Goal: Information Seeking & Learning: Find specific fact

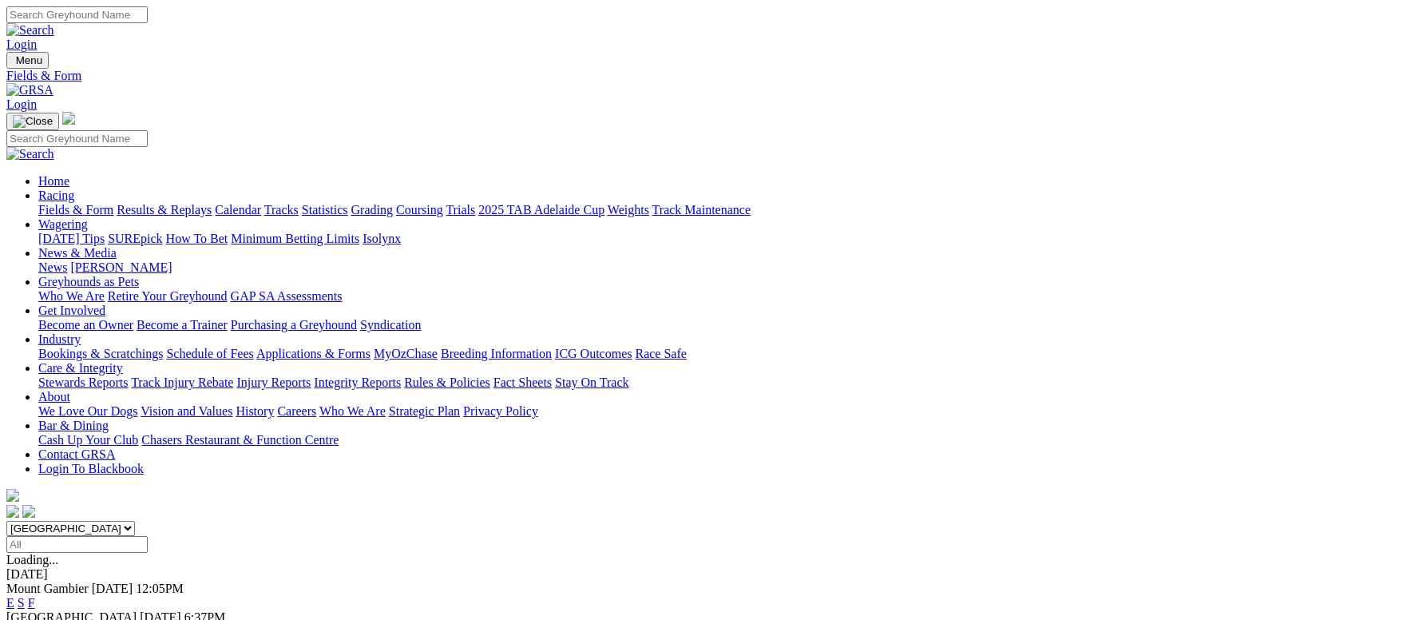
scroll to position [120, 0]
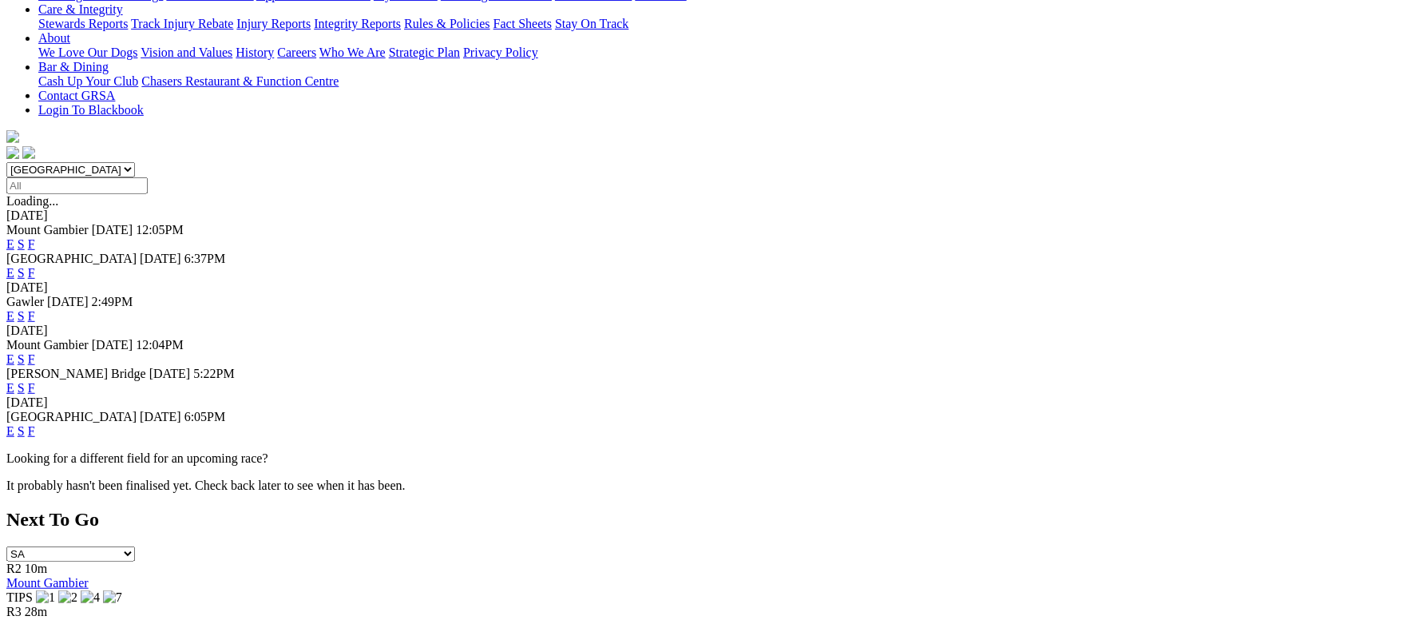
click at [35, 424] on link "F" at bounding box center [31, 431] width 7 height 14
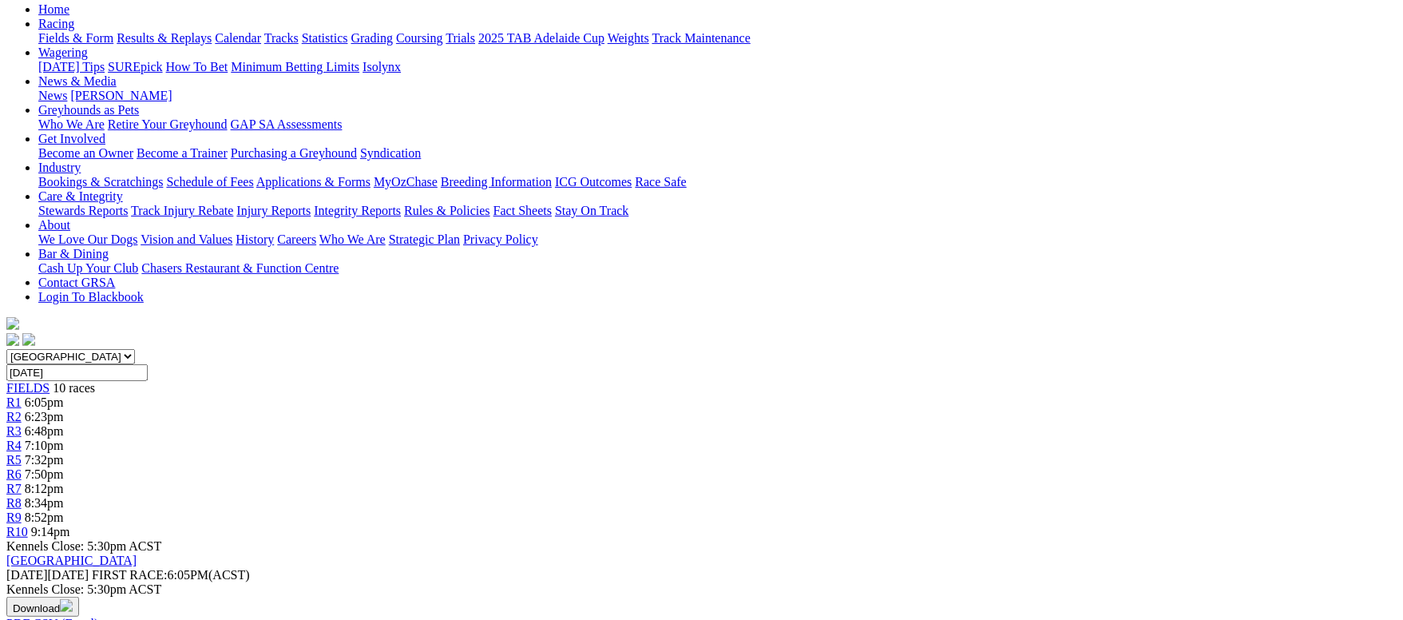
scroll to position [240, 0]
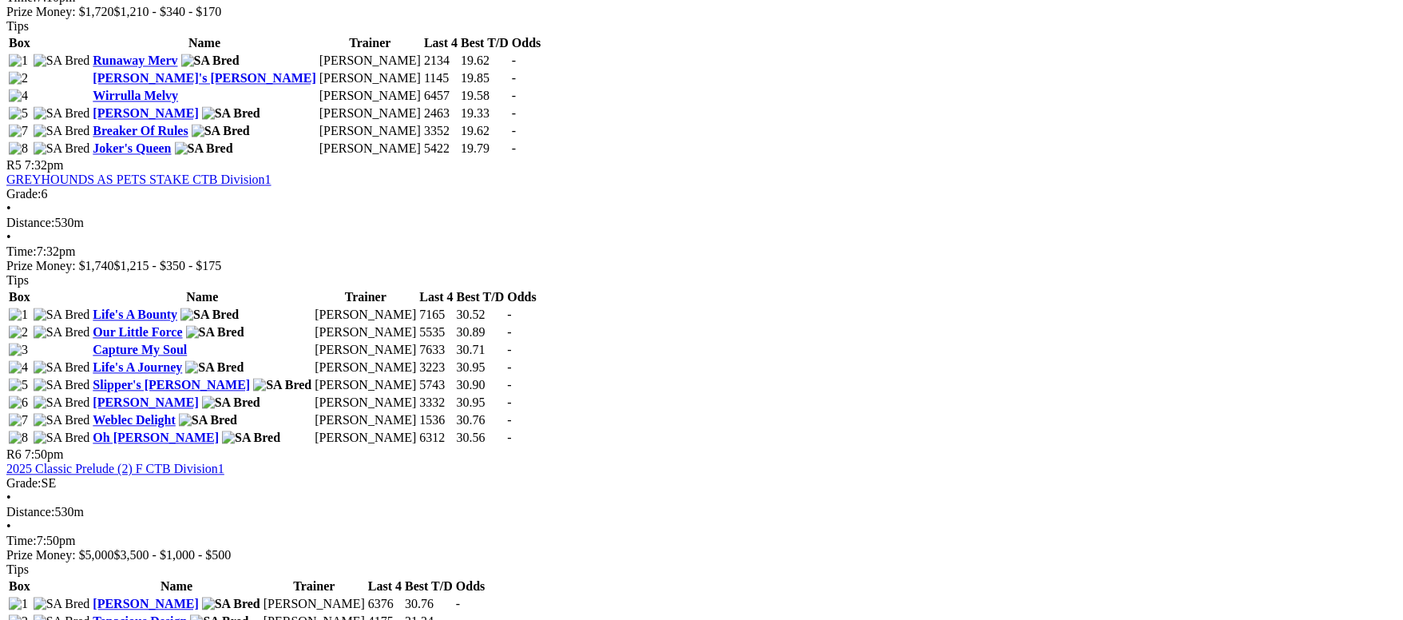
scroll to position [1797, 0]
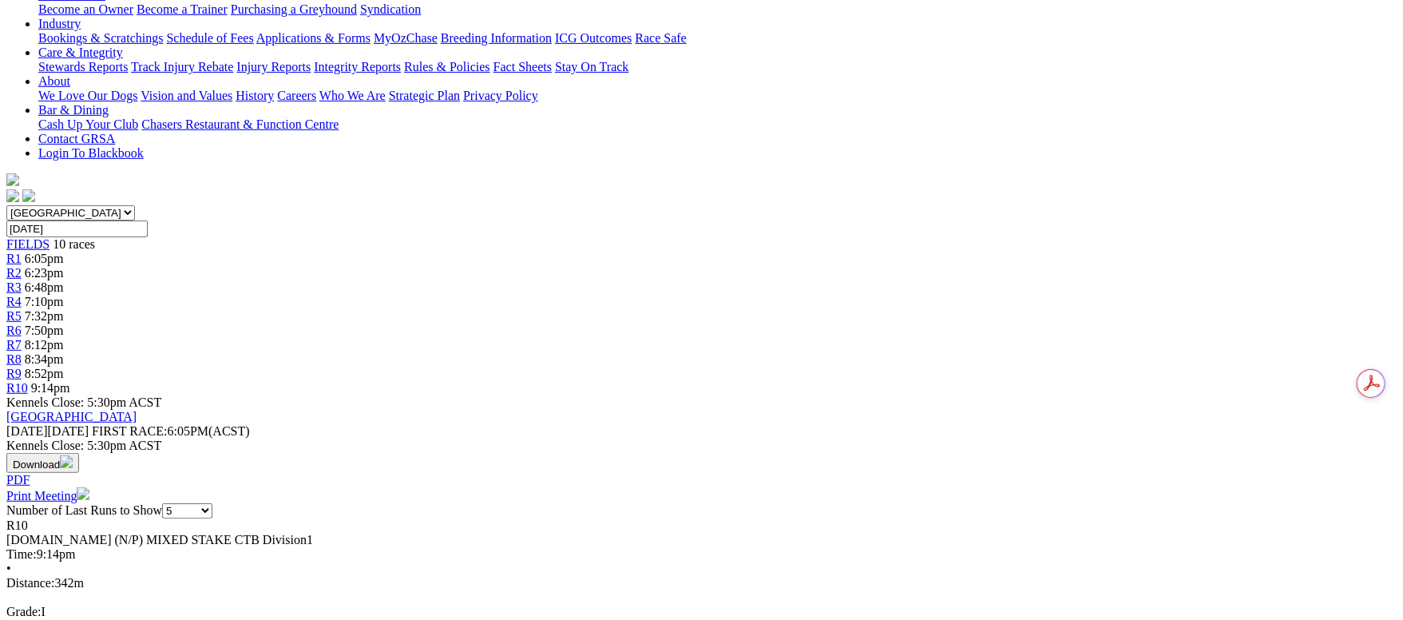
scroll to position [240, 0]
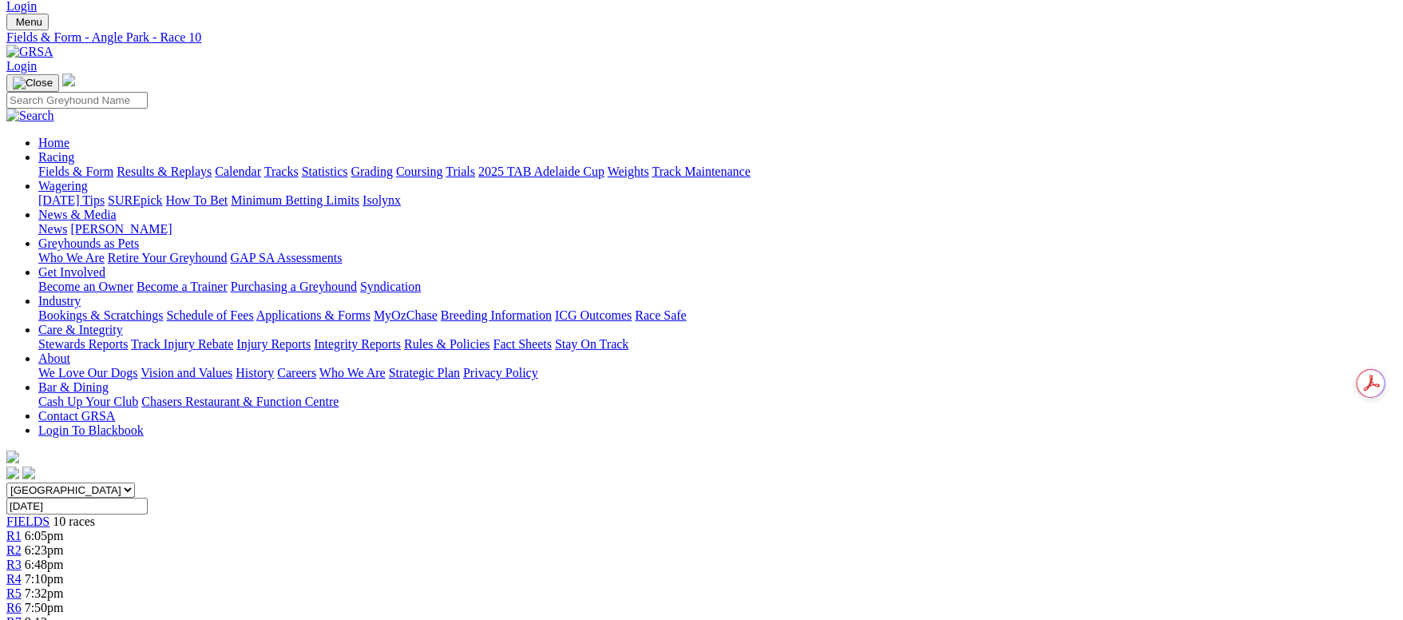
scroll to position [0, 0]
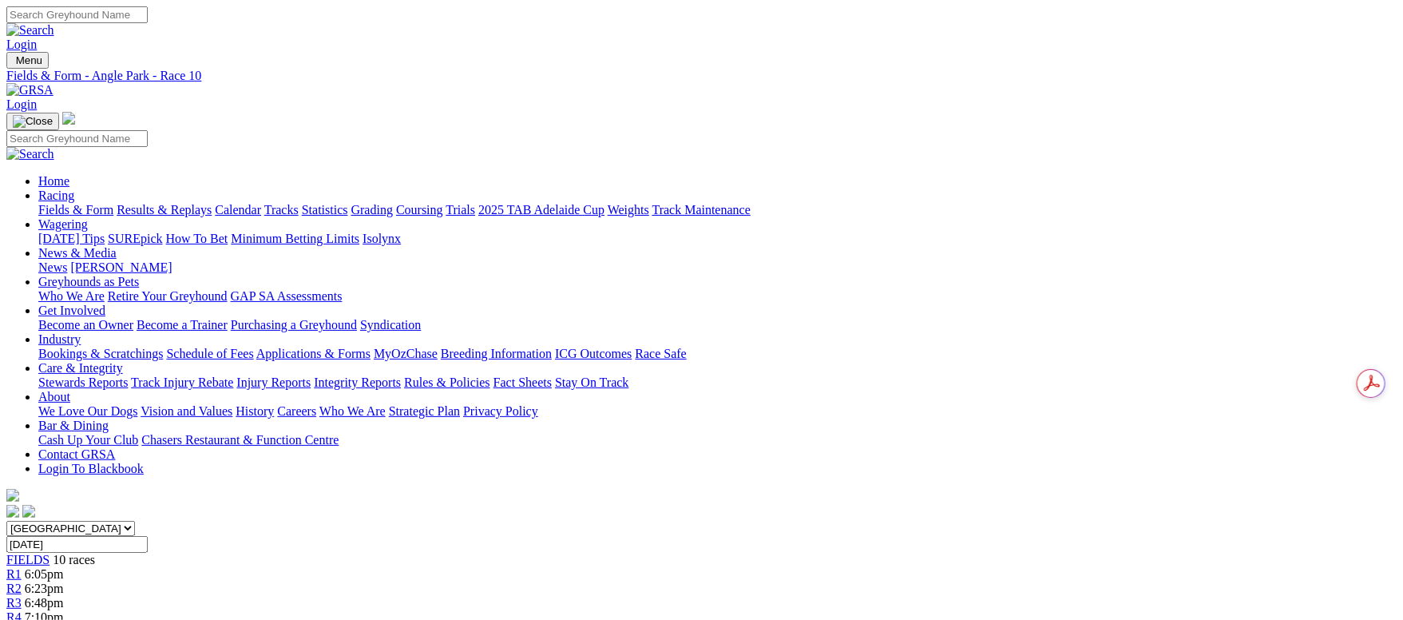
click at [95, 203] on link "Fields & Form" at bounding box center [75, 210] width 75 height 14
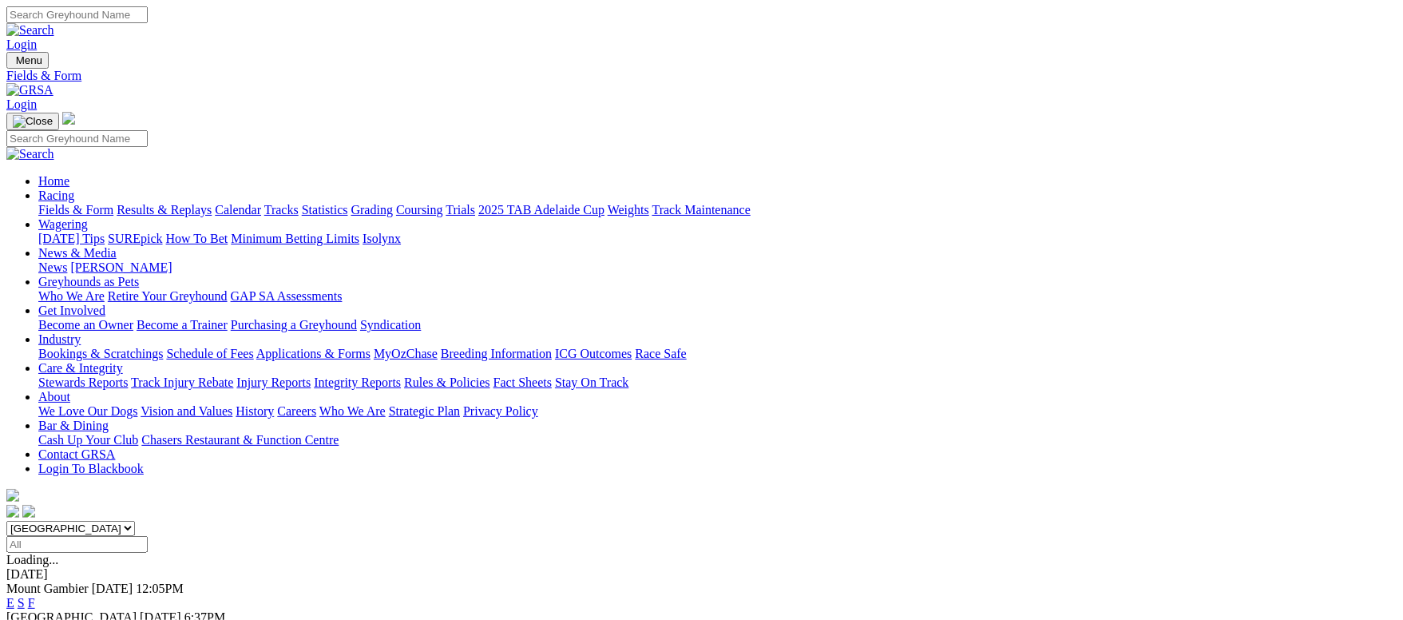
click at [35, 596] on link "F" at bounding box center [31, 603] width 7 height 14
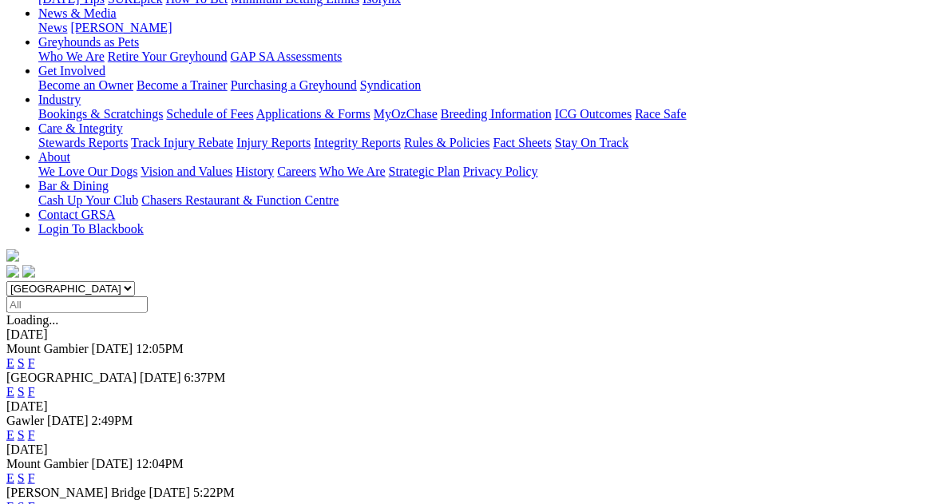
scroll to position [359, 0]
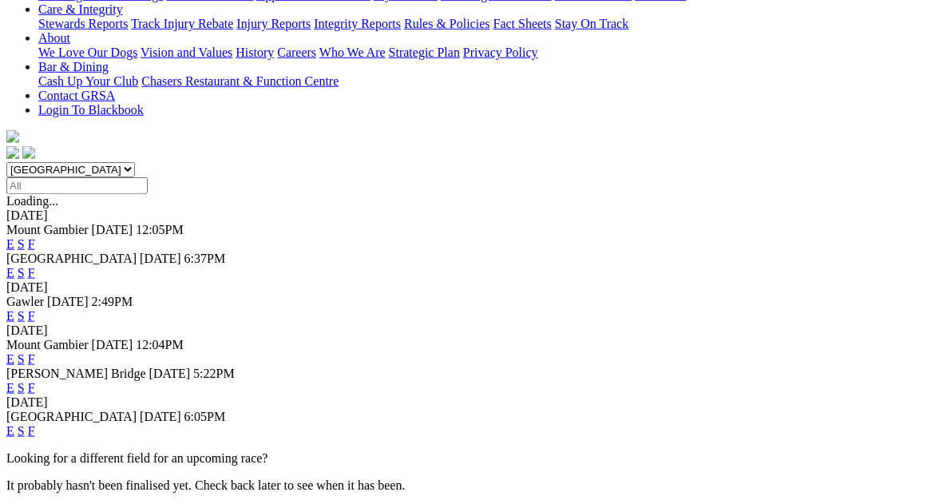
click at [35, 424] on link "F" at bounding box center [31, 431] width 7 height 14
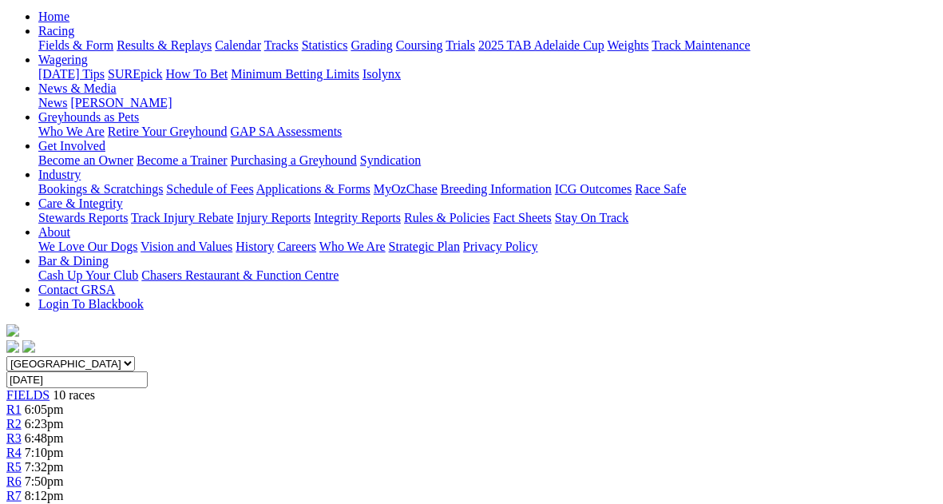
scroll to position [120, 0]
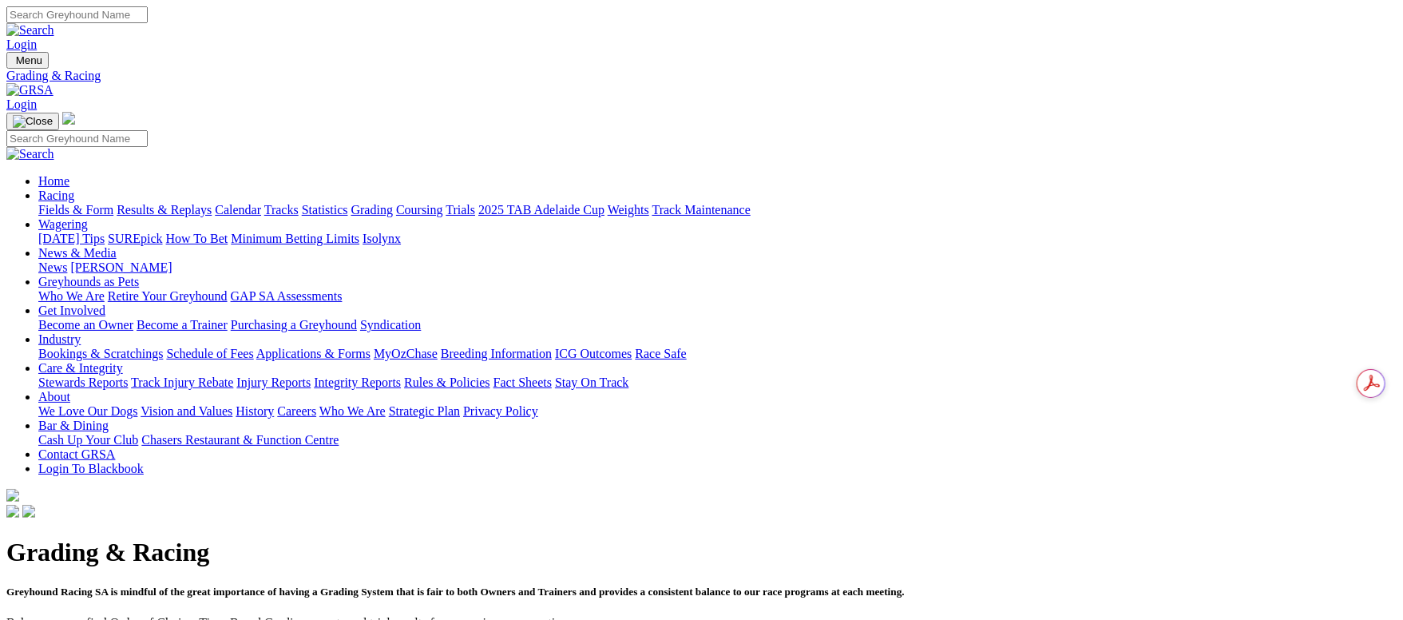
click at [261, 203] on link "Calendar" at bounding box center [238, 210] width 46 height 14
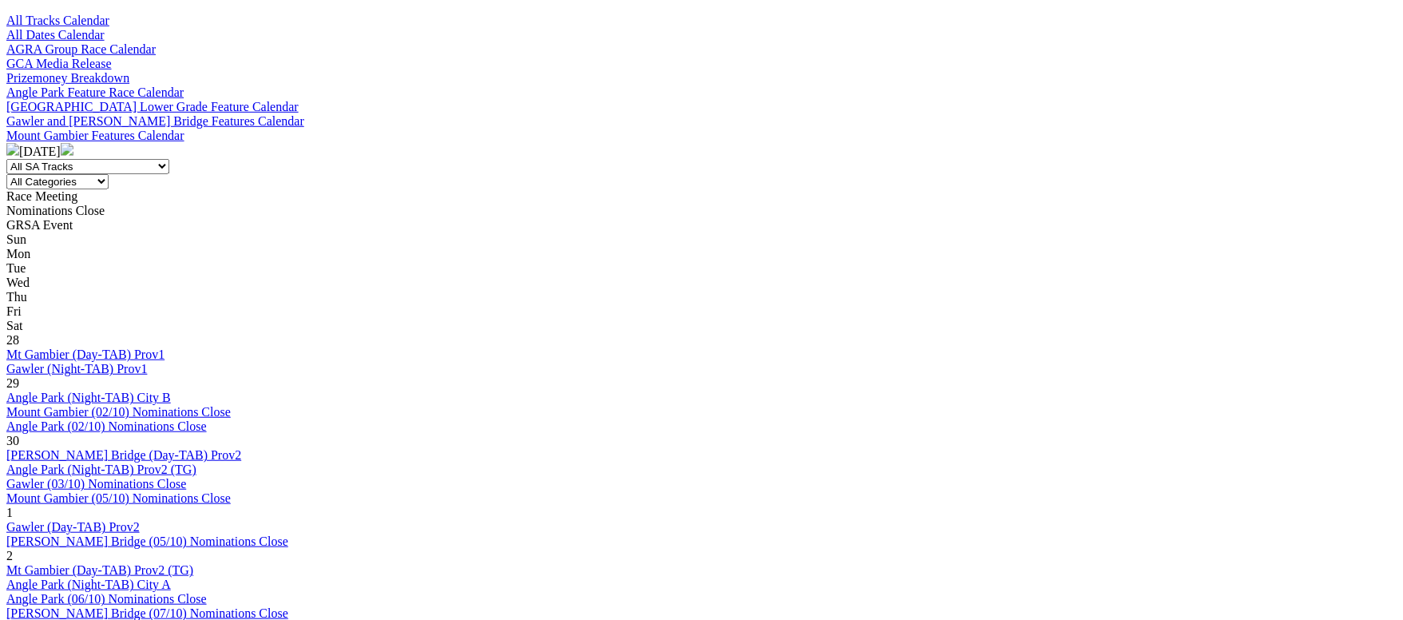
scroll to position [599, 0]
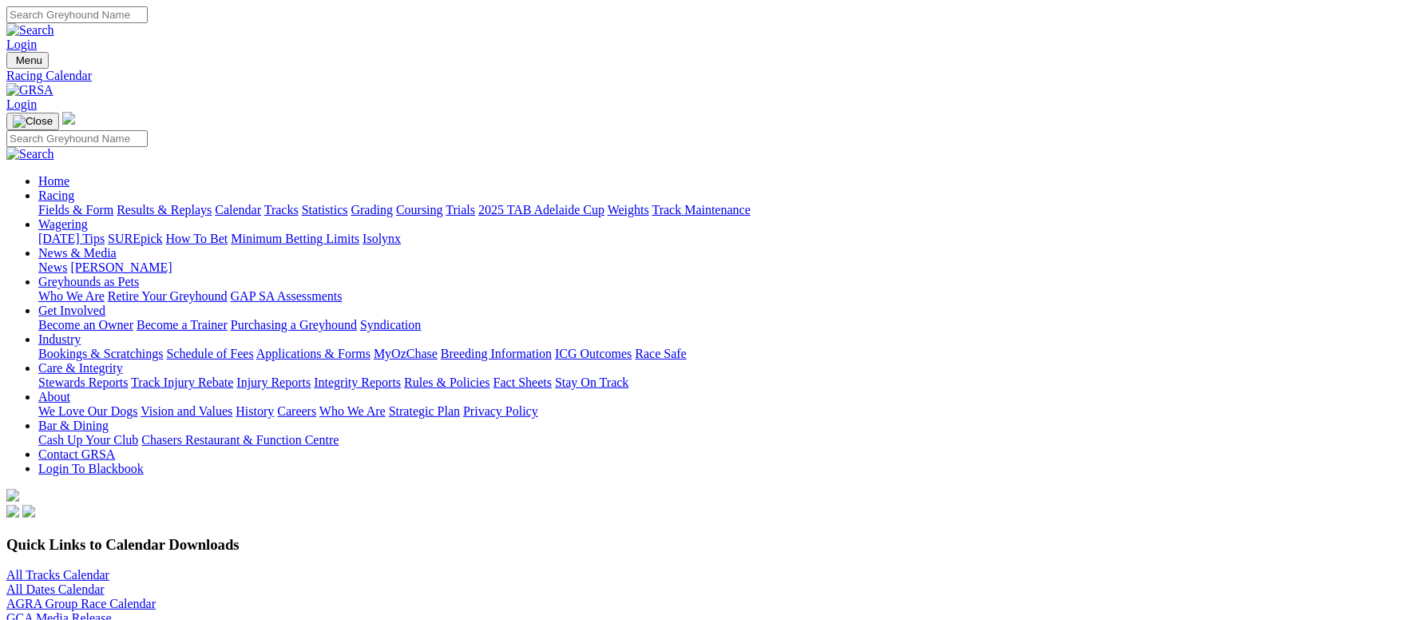
click at [393, 203] on link "Grading" at bounding box center [372, 210] width 42 height 14
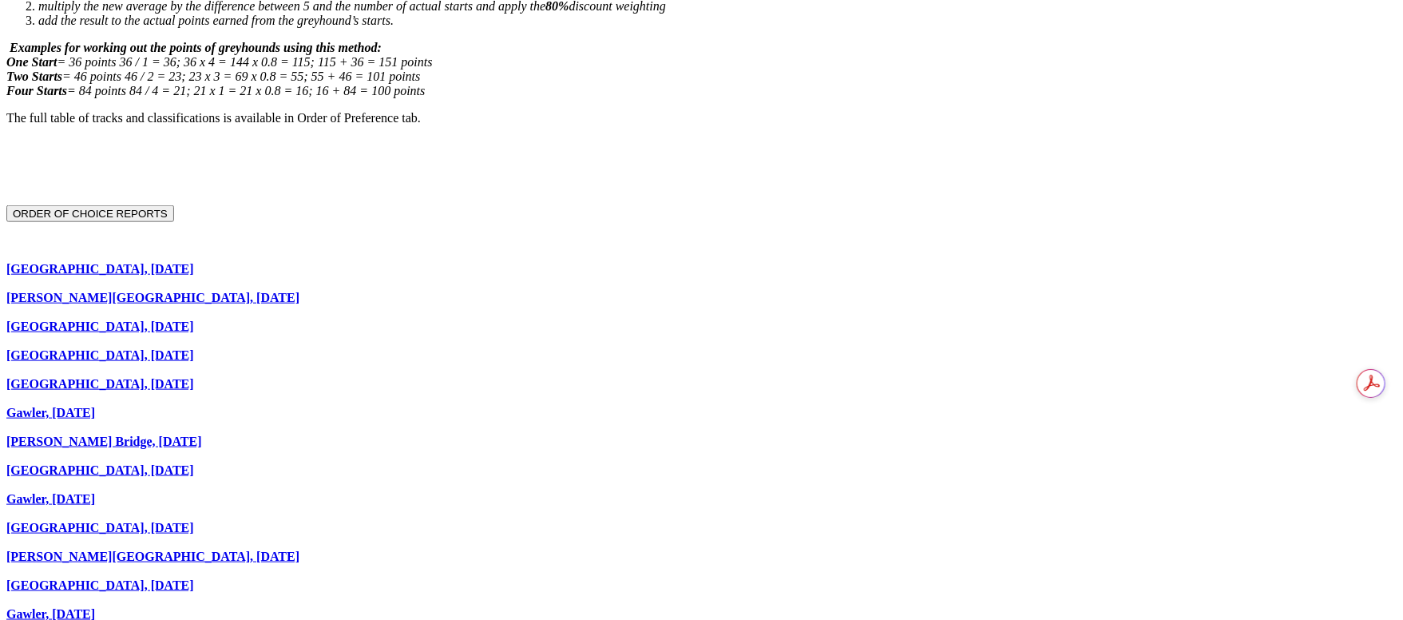
scroll to position [839, 0]
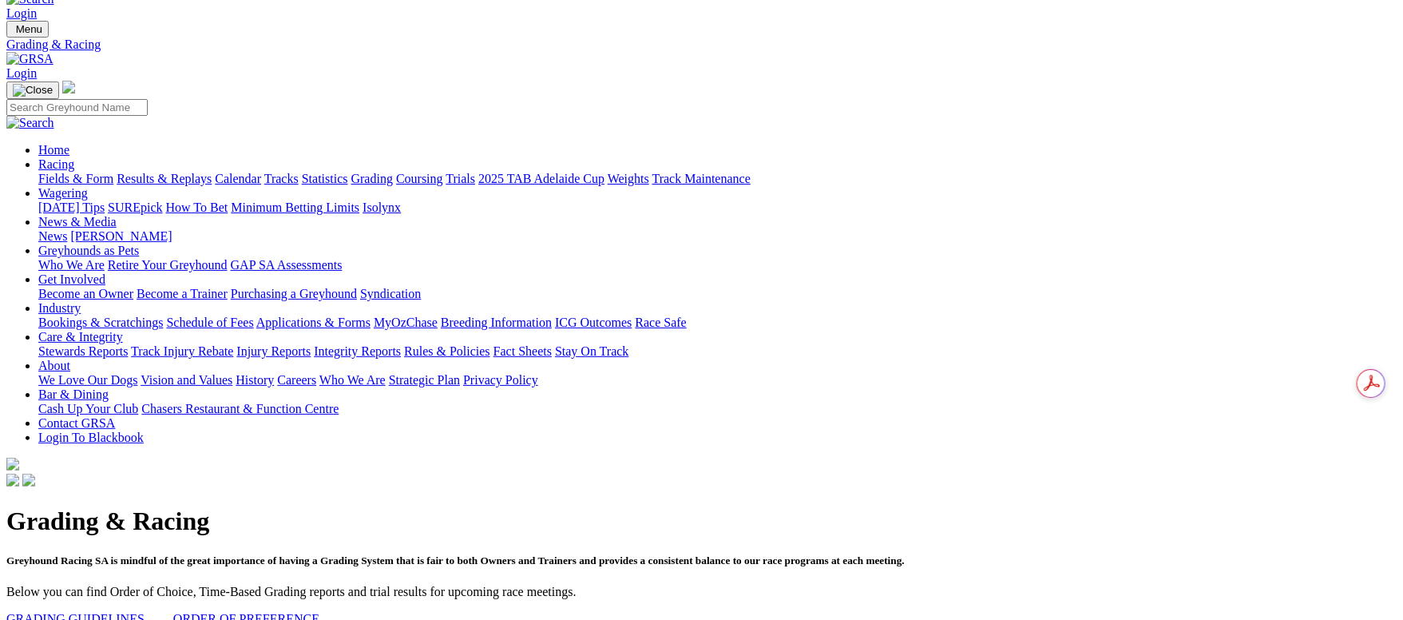
scroll to position [0, 0]
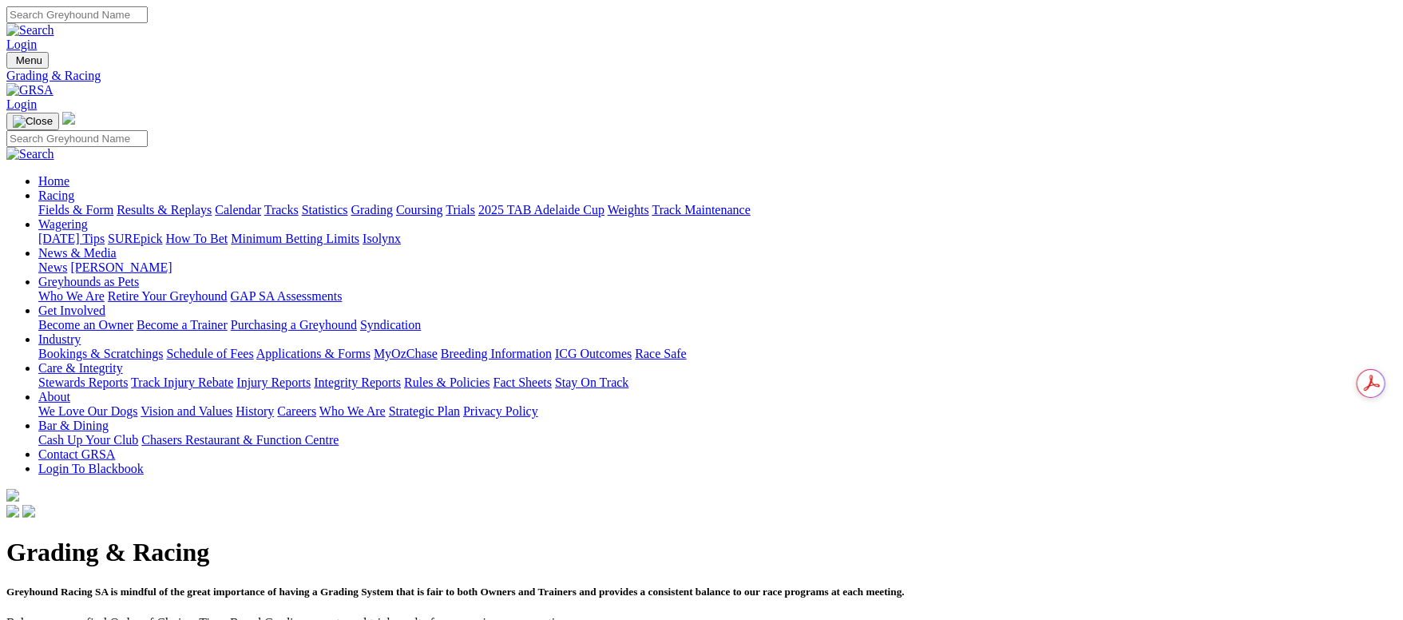
click at [113, 203] on link "Fields & Form" at bounding box center [75, 210] width 75 height 14
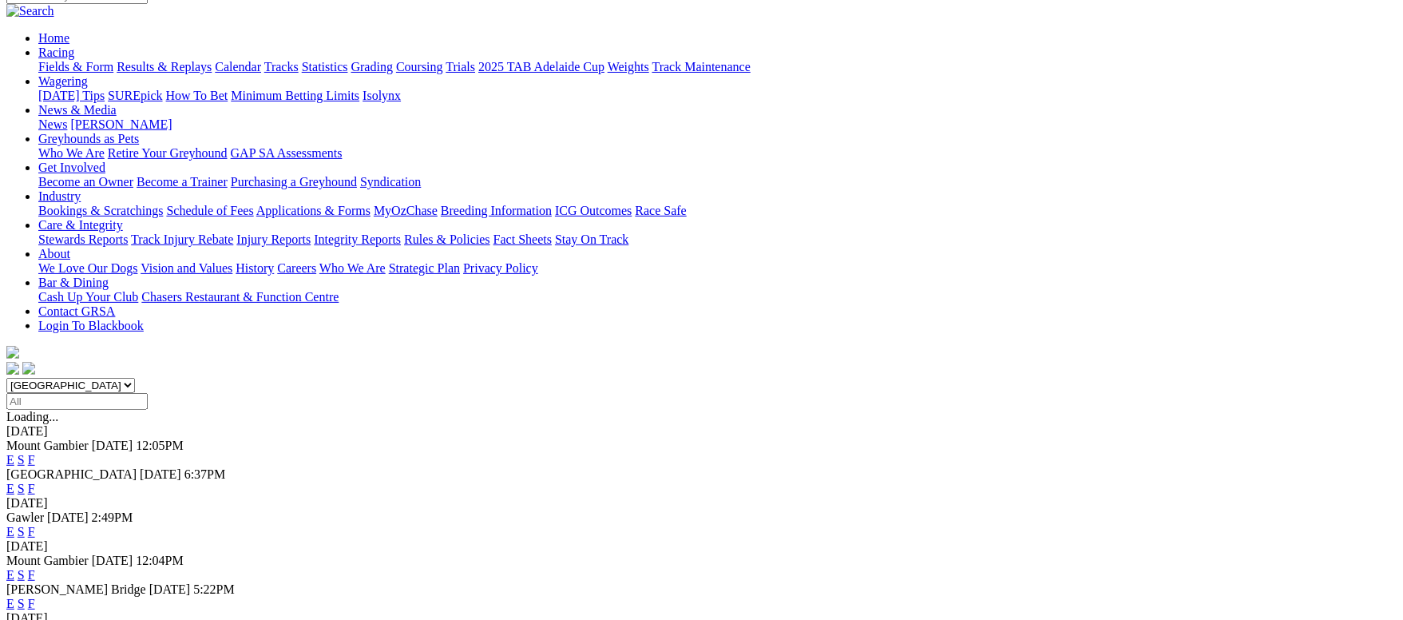
scroll to position [276, 0]
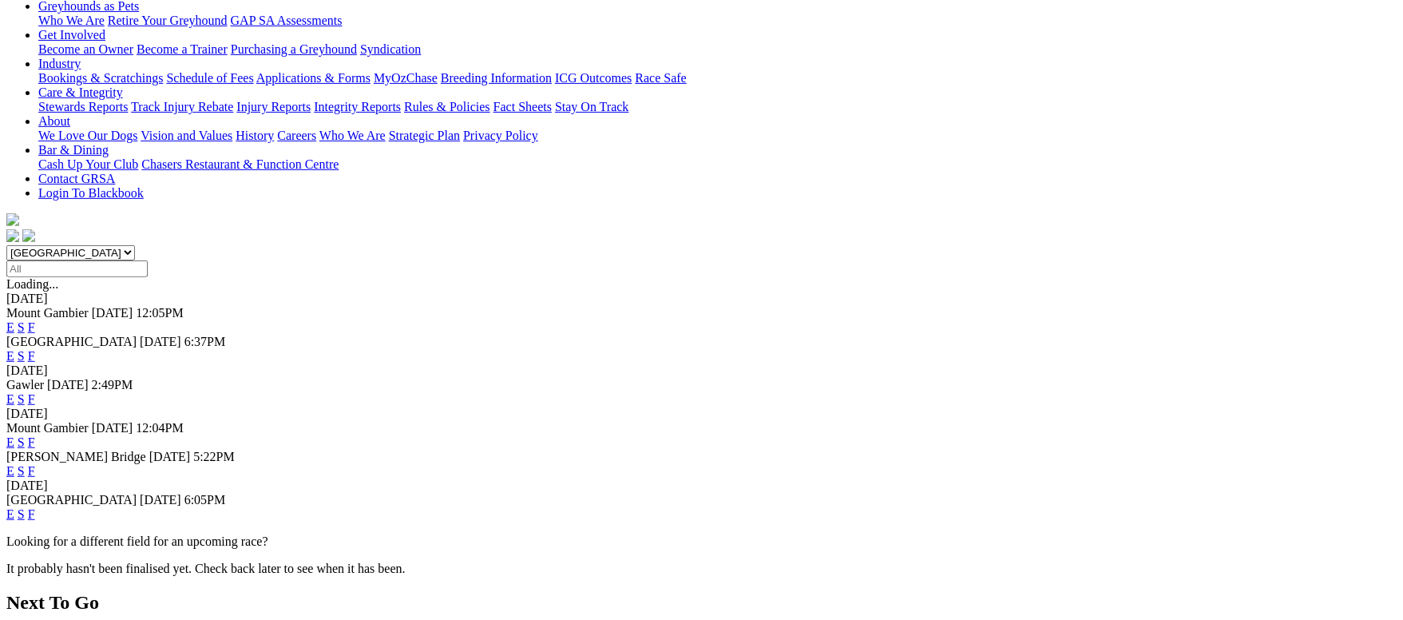
click at [35, 507] on link "F" at bounding box center [31, 514] width 7 height 14
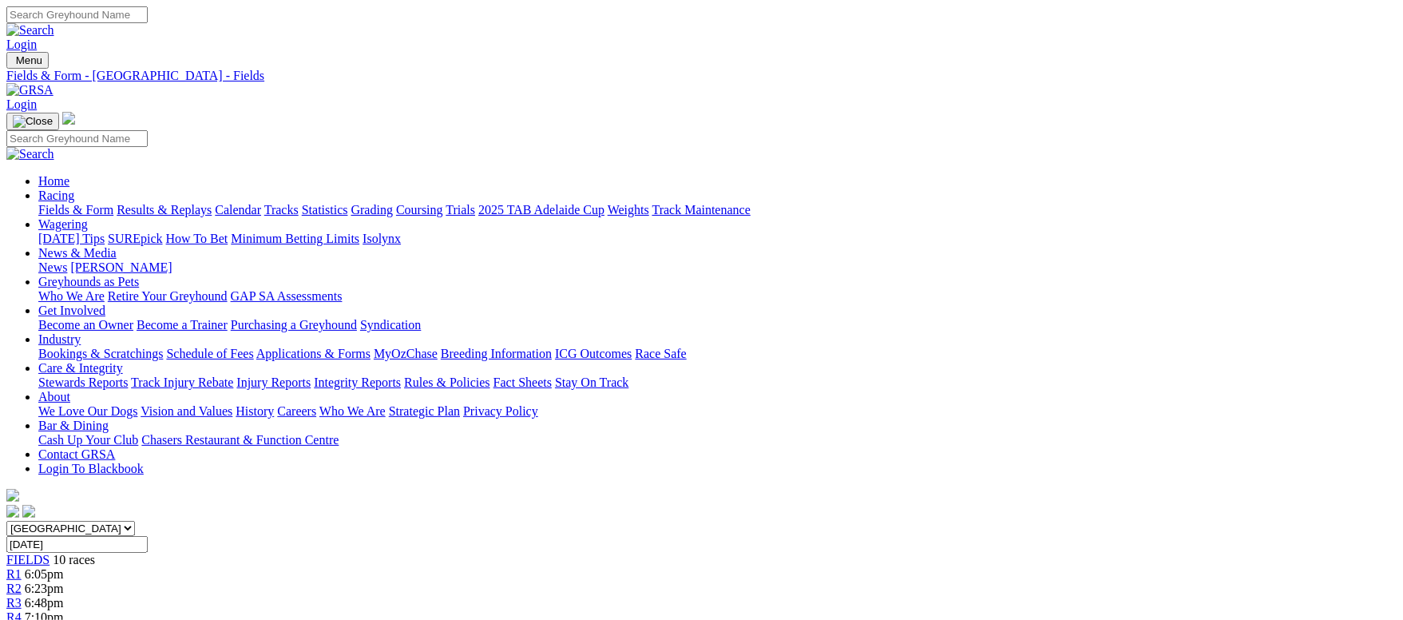
click at [393, 203] on link "Grading" at bounding box center [372, 210] width 42 height 14
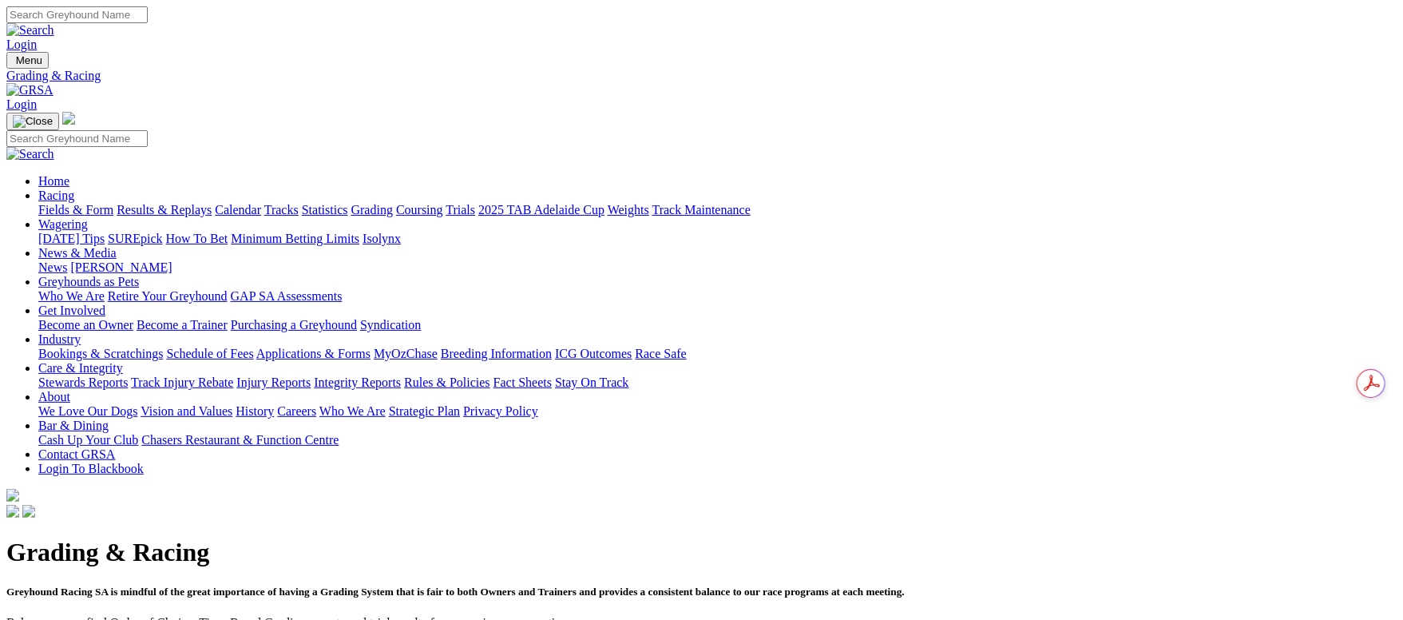
click at [261, 203] on link "Calendar" at bounding box center [238, 210] width 46 height 14
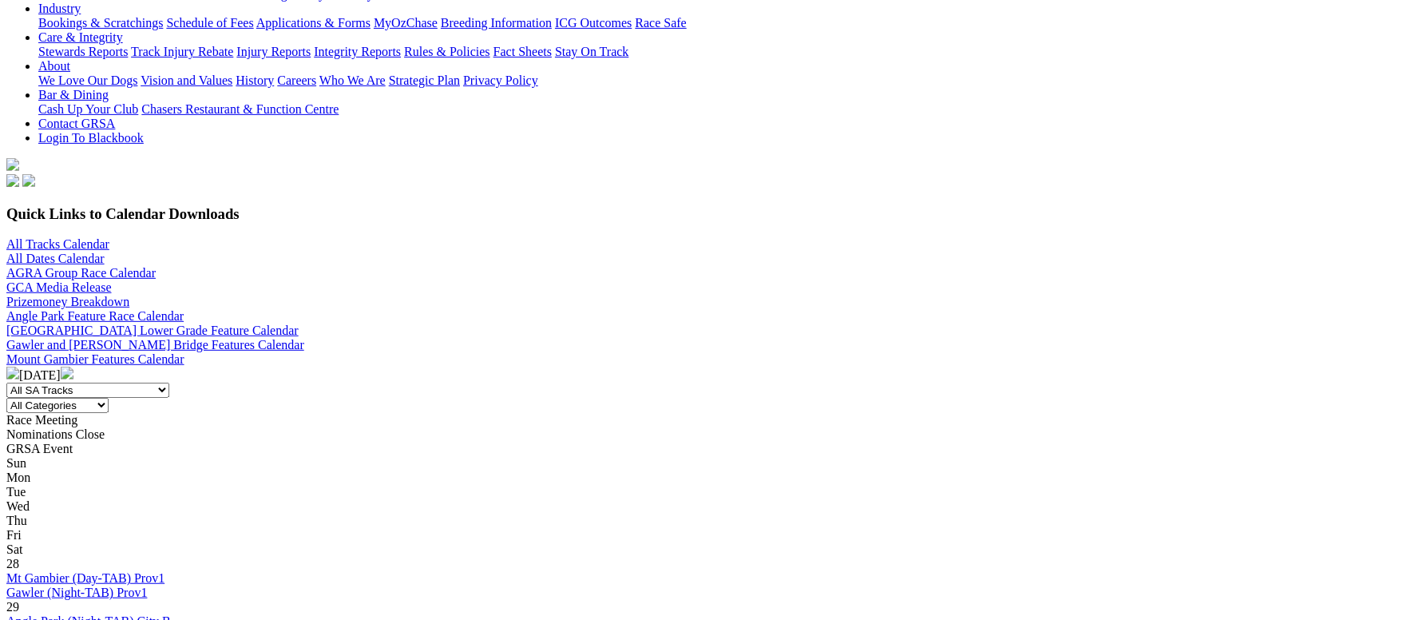
scroll to position [479, 0]
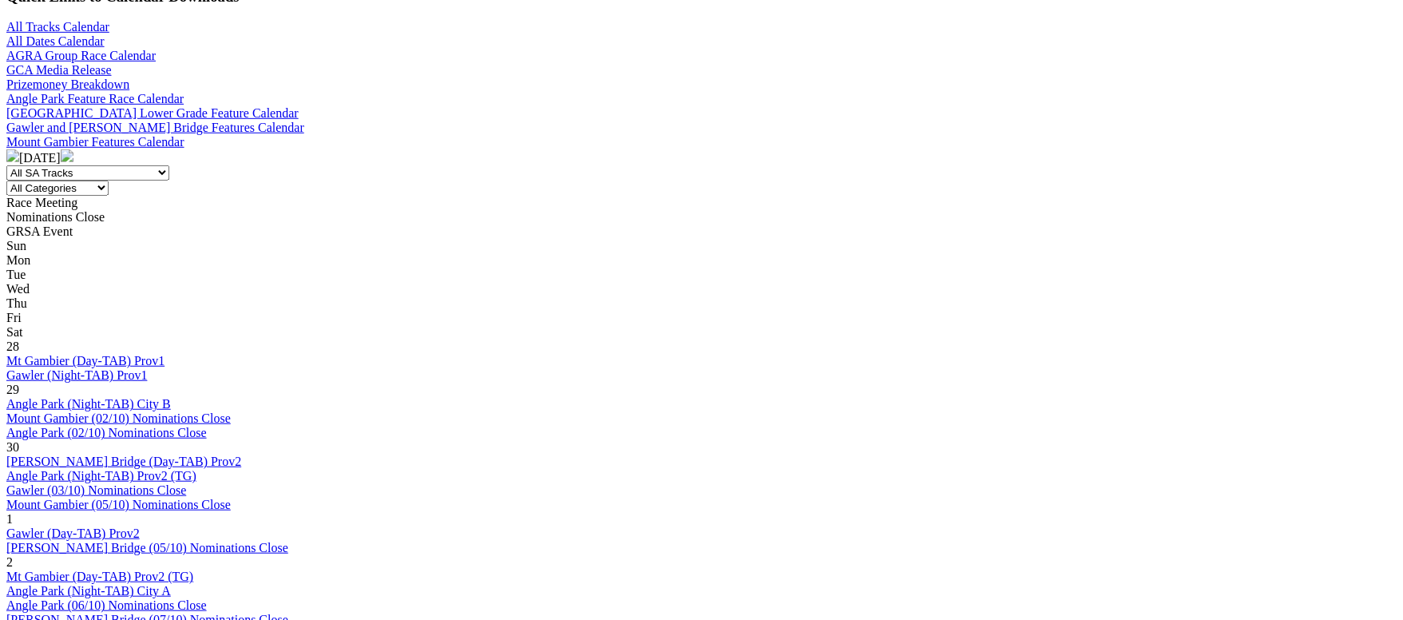
scroll to position [599, 0]
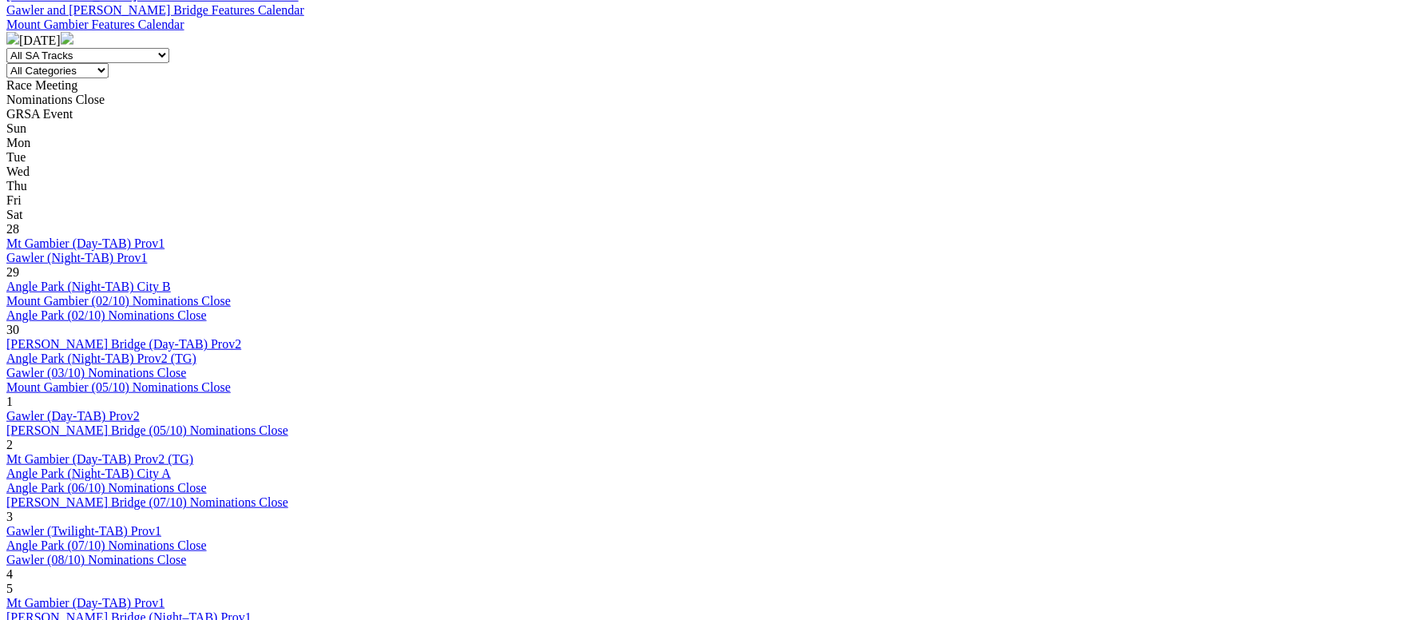
scroll to position [599, 0]
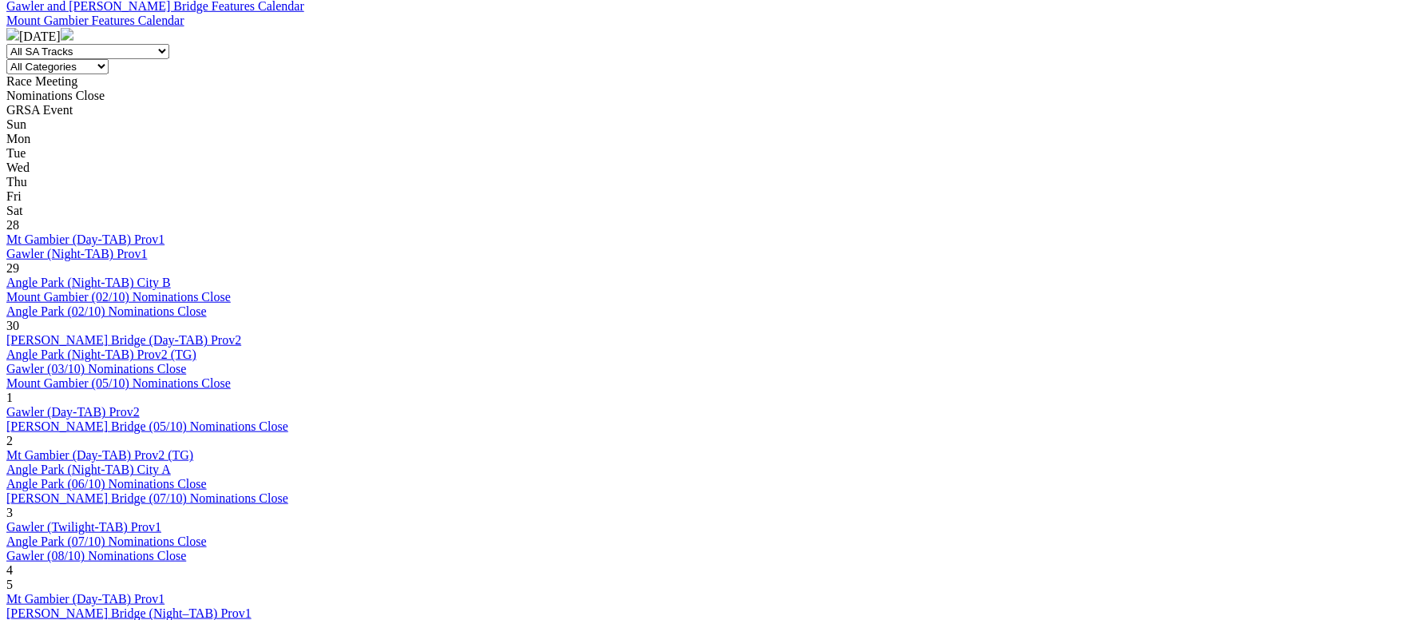
scroll to position [718, 0]
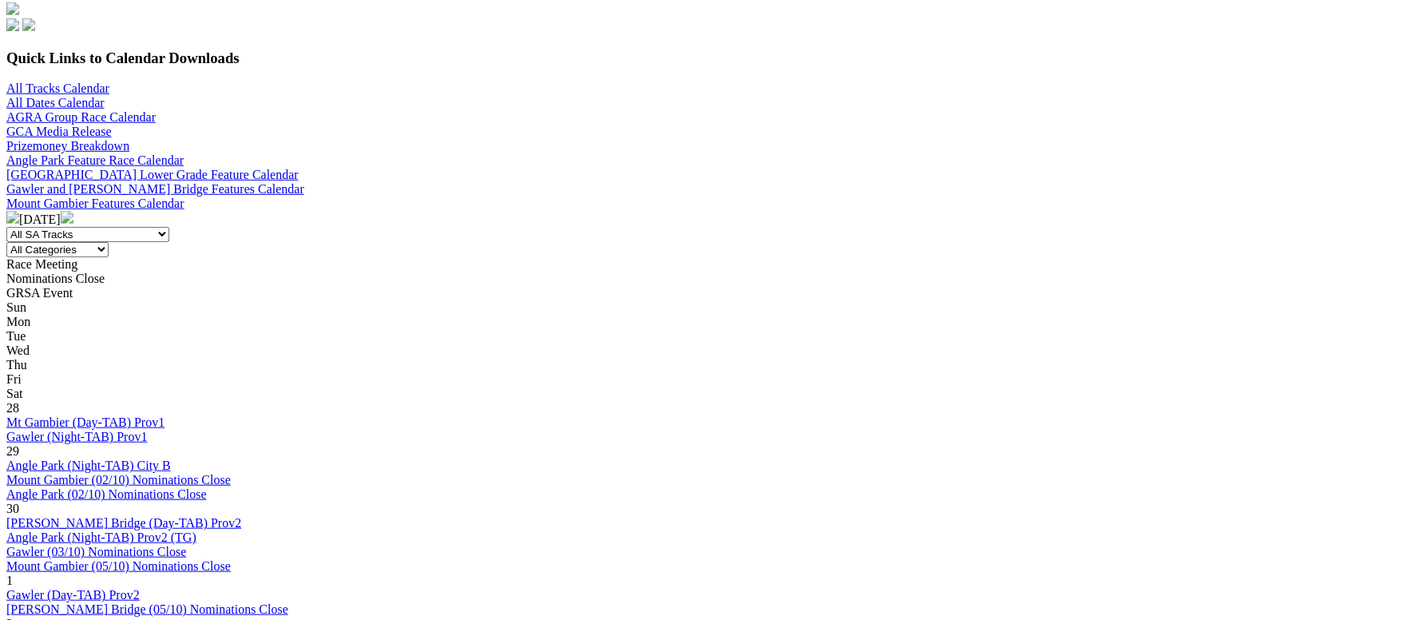
scroll to position [718, 0]
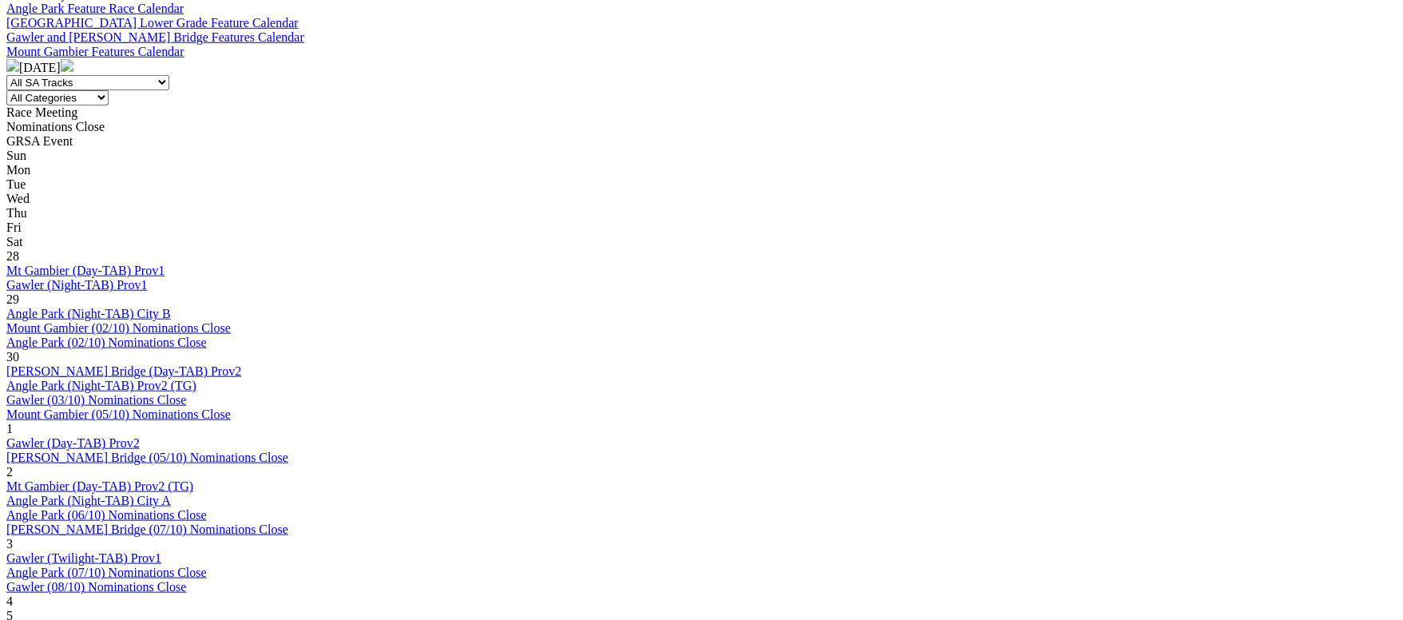
scroll to position [599, 0]
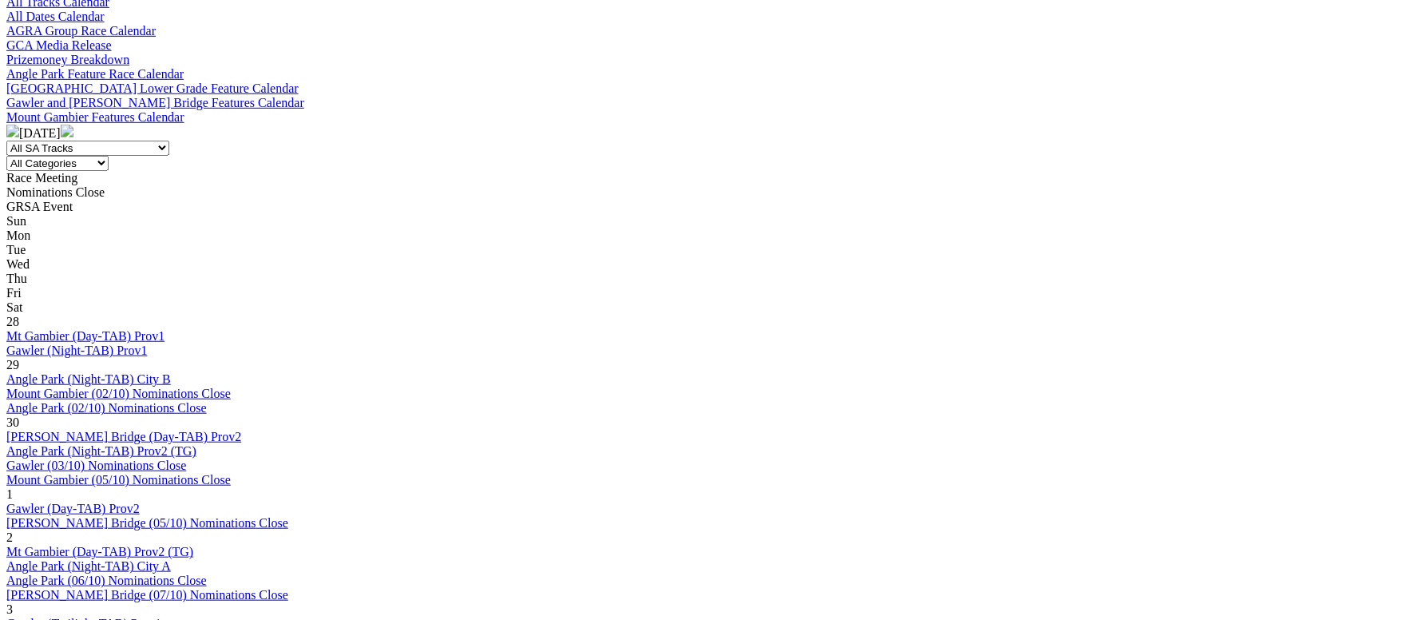
scroll to position [718, 0]
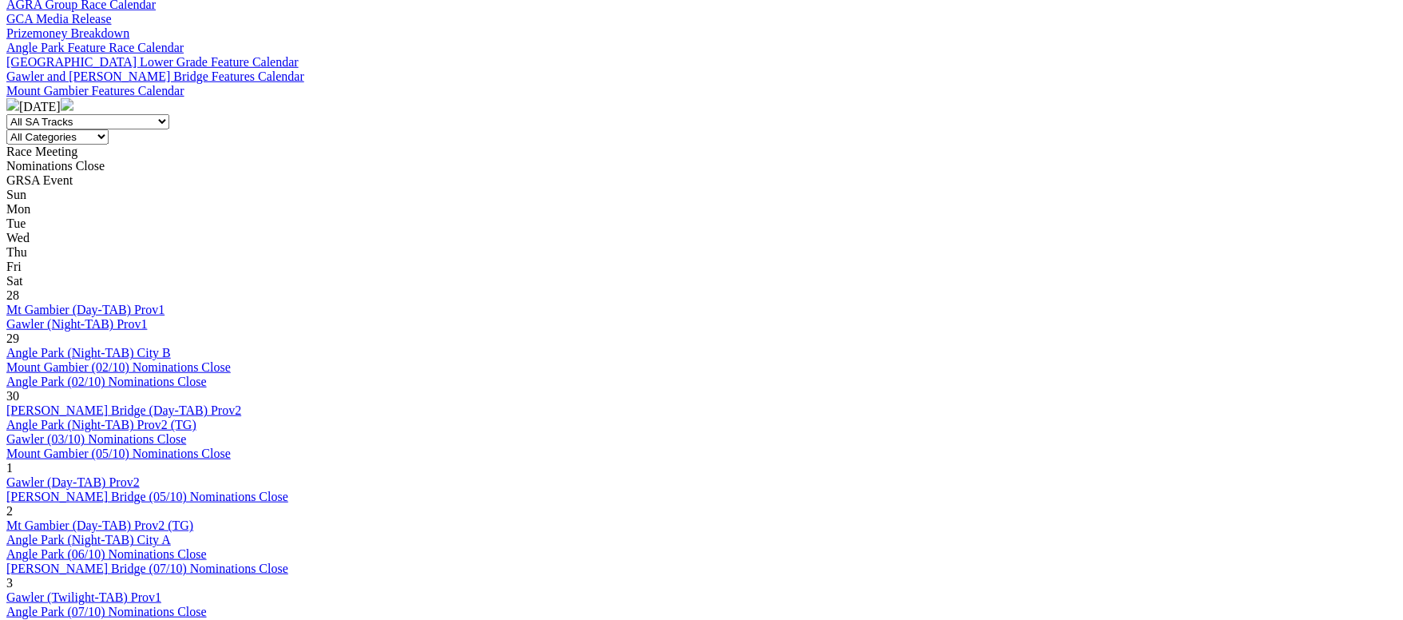
scroll to position [718, 0]
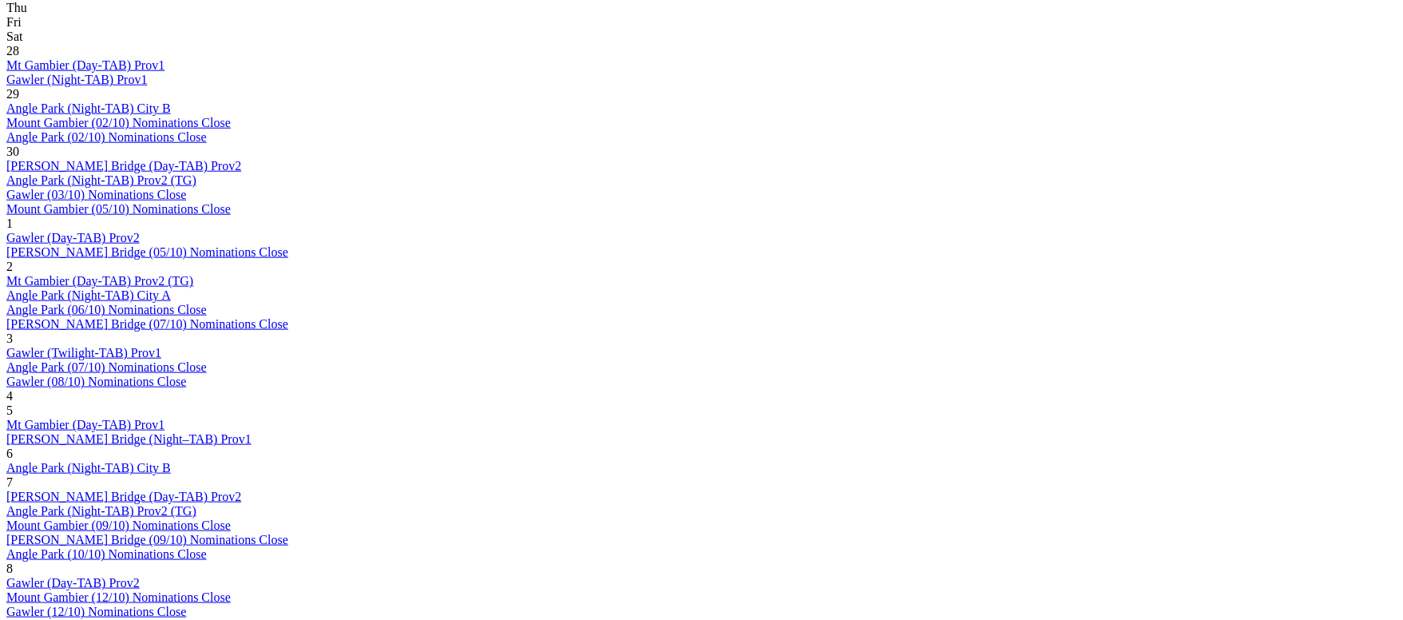
scroll to position [1078, 0]
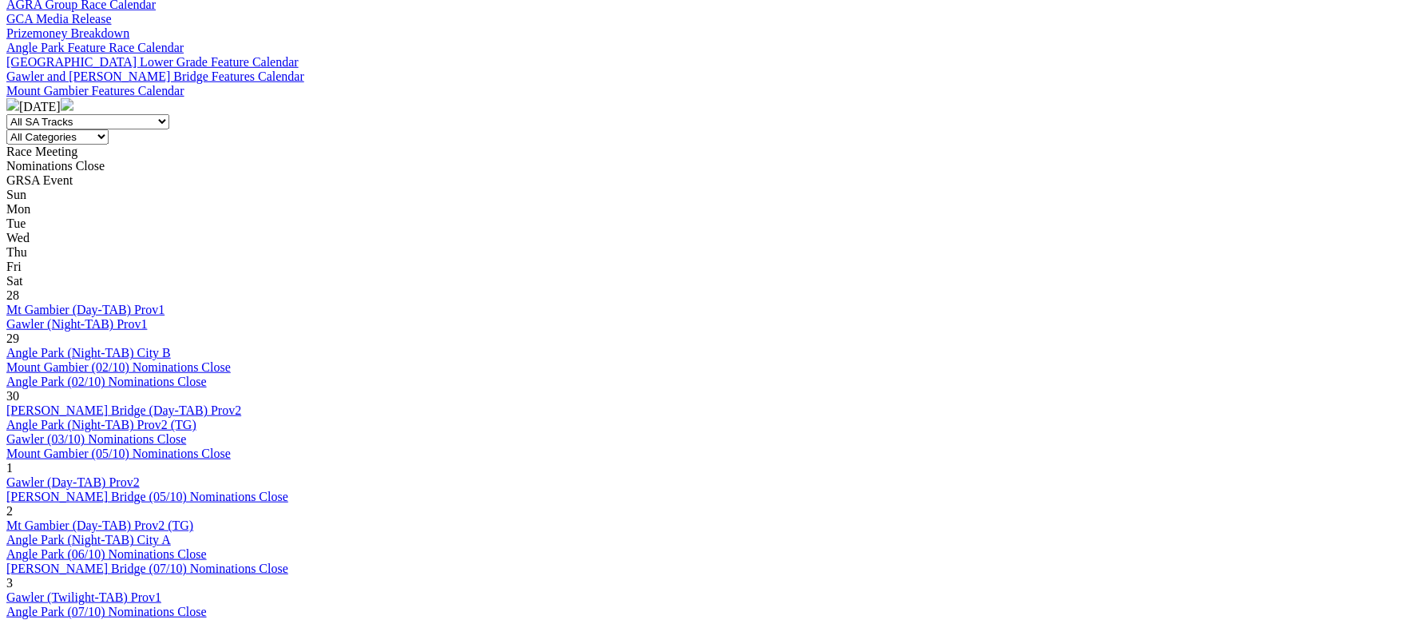
scroll to position [839, 0]
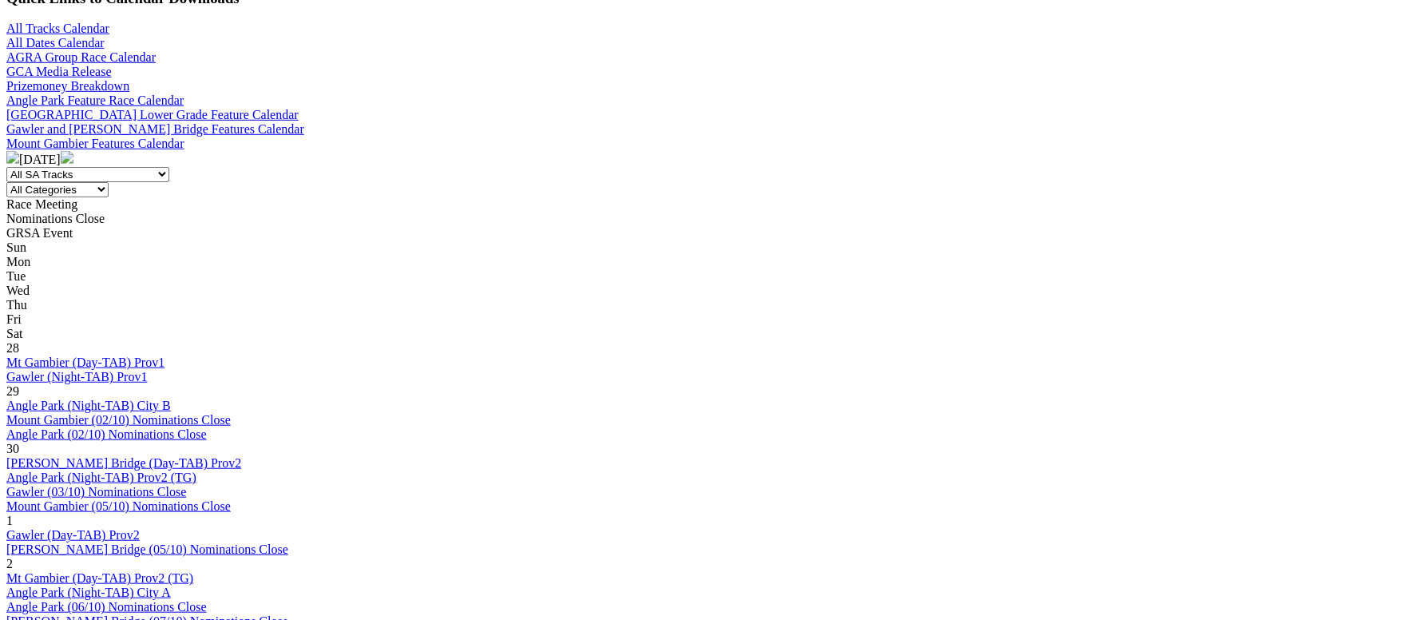
scroll to position [599, 0]
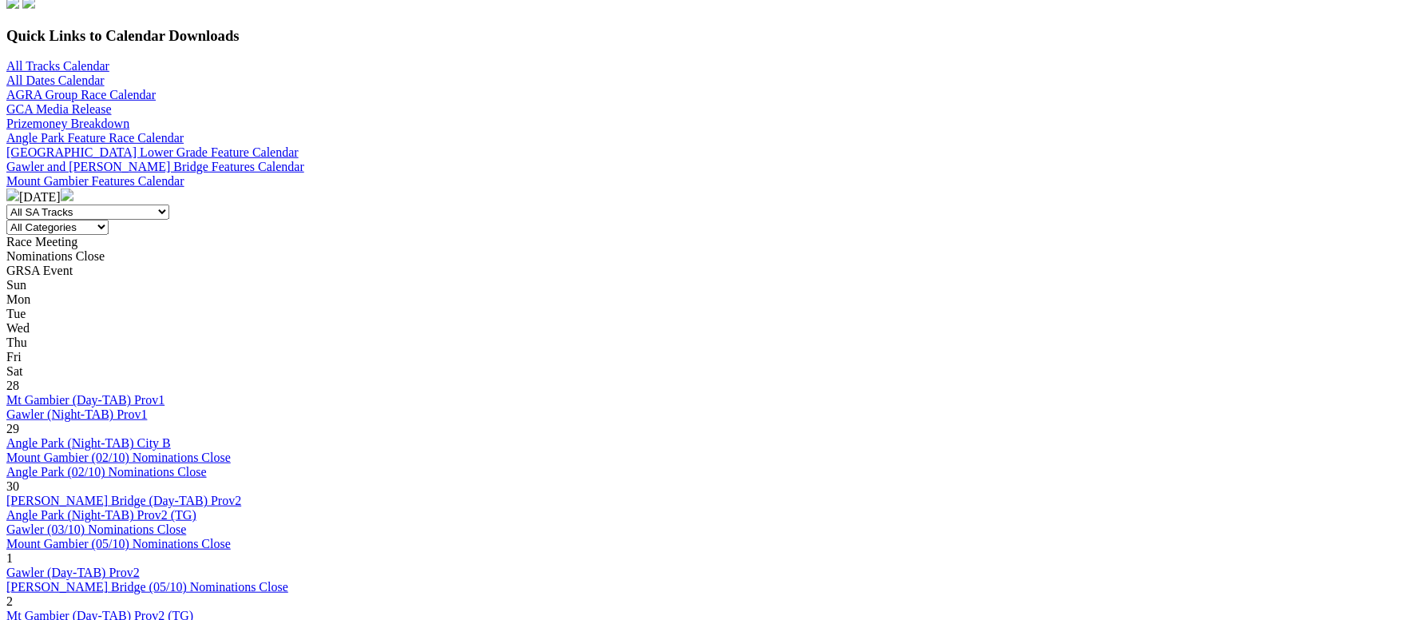
scroll to position [599, 0]
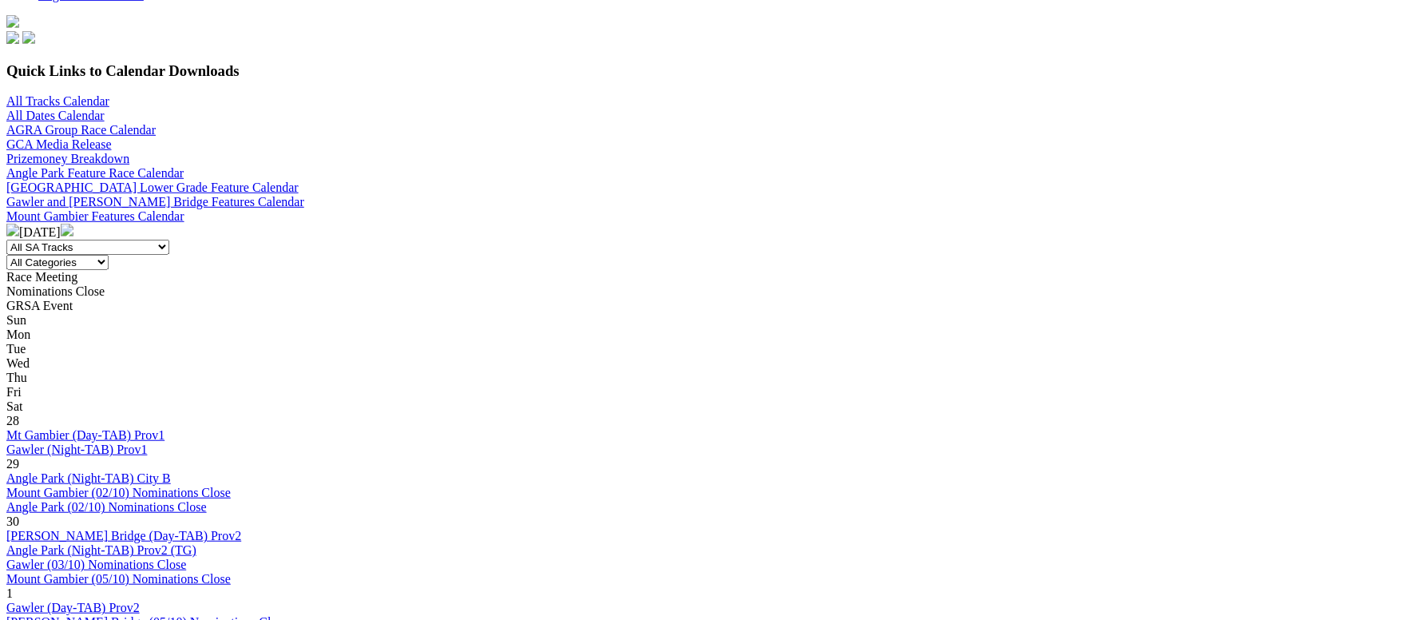
scroll to position [599, 0]
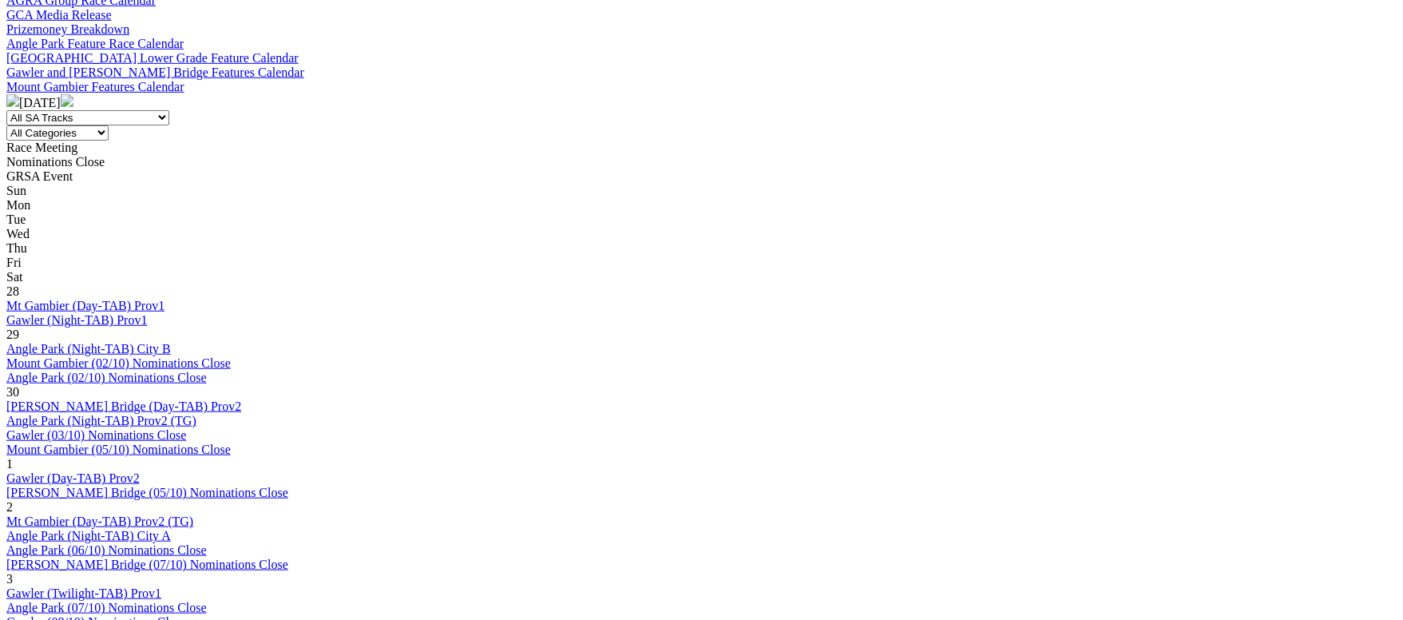
scroll to position [599, 0]
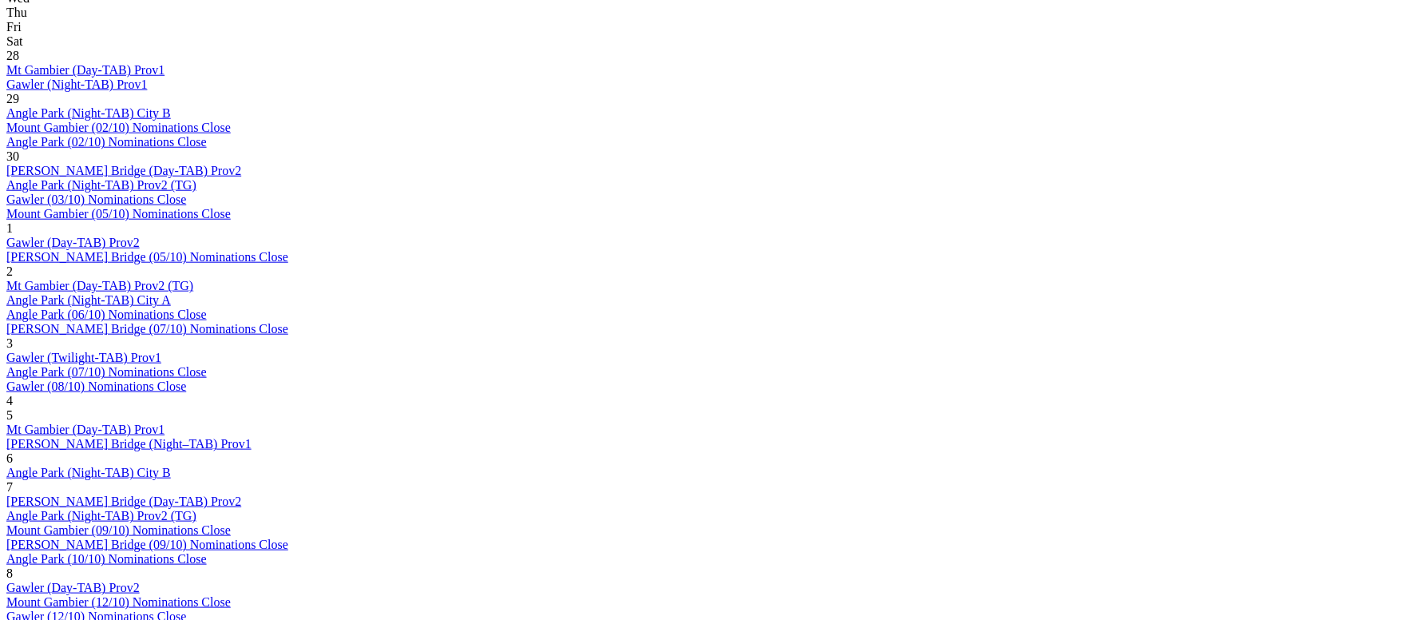
scroll to position [718, 0]
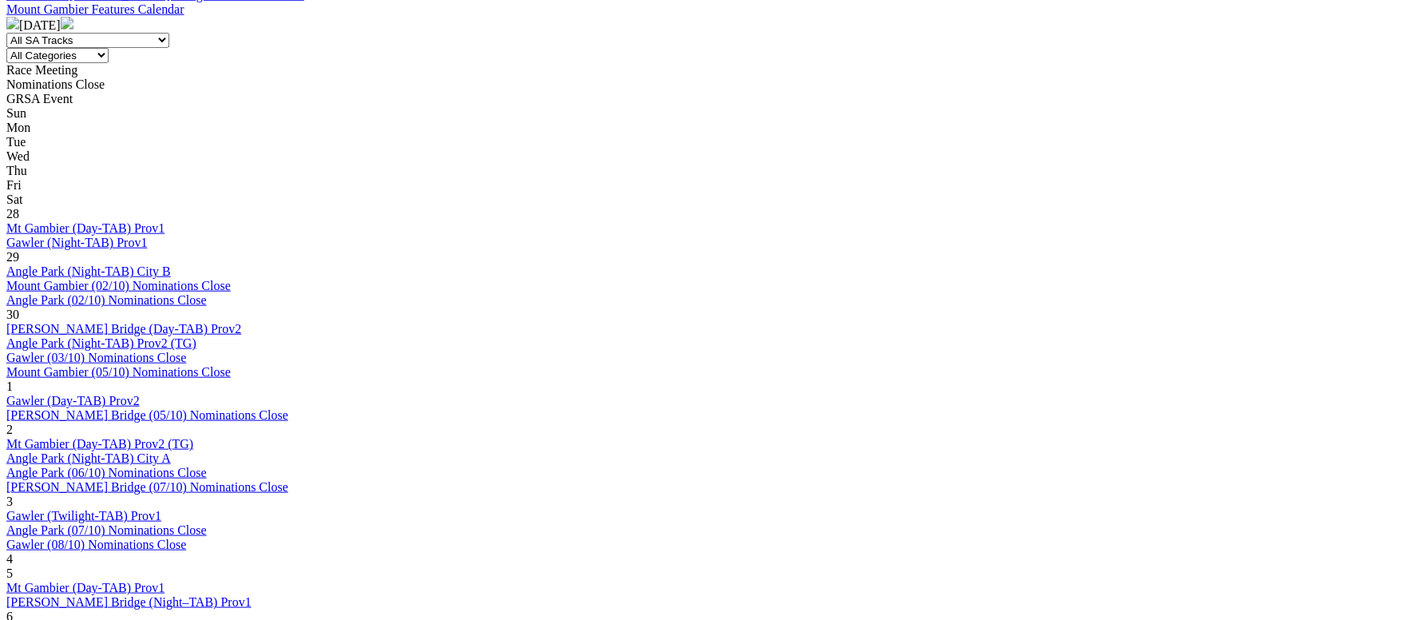
scroll to position [839, 0]
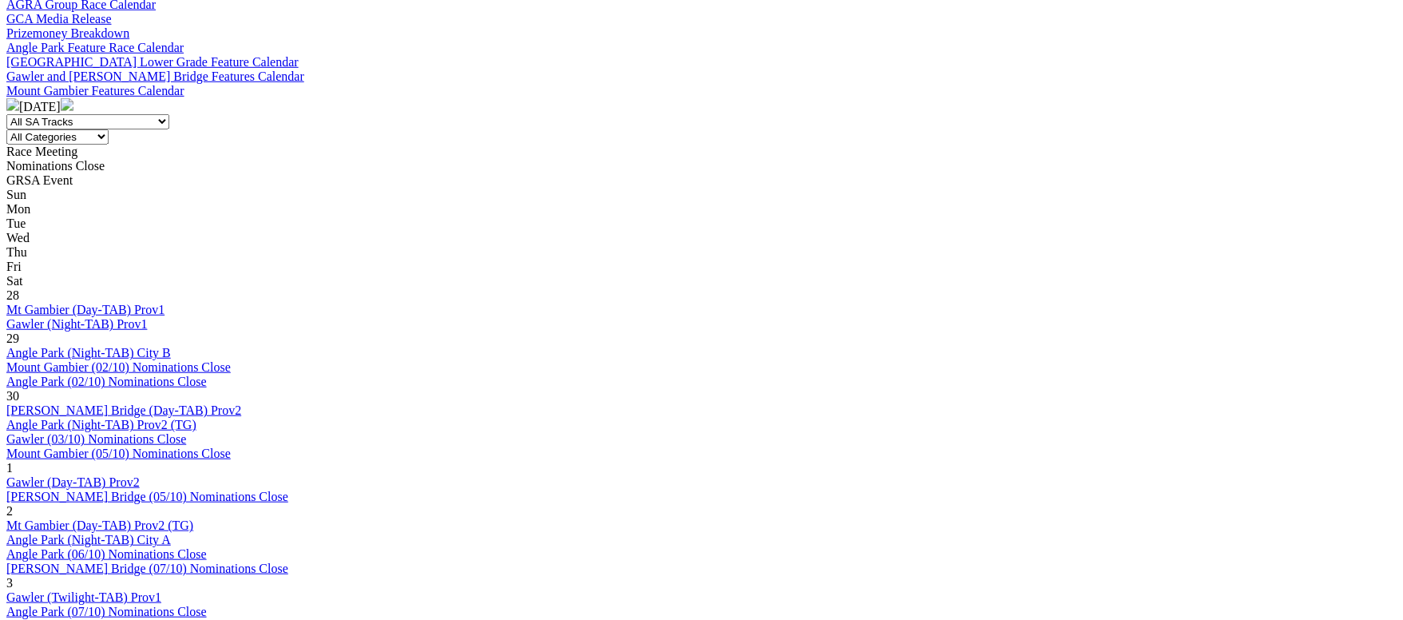
scroll to position [718, 0]
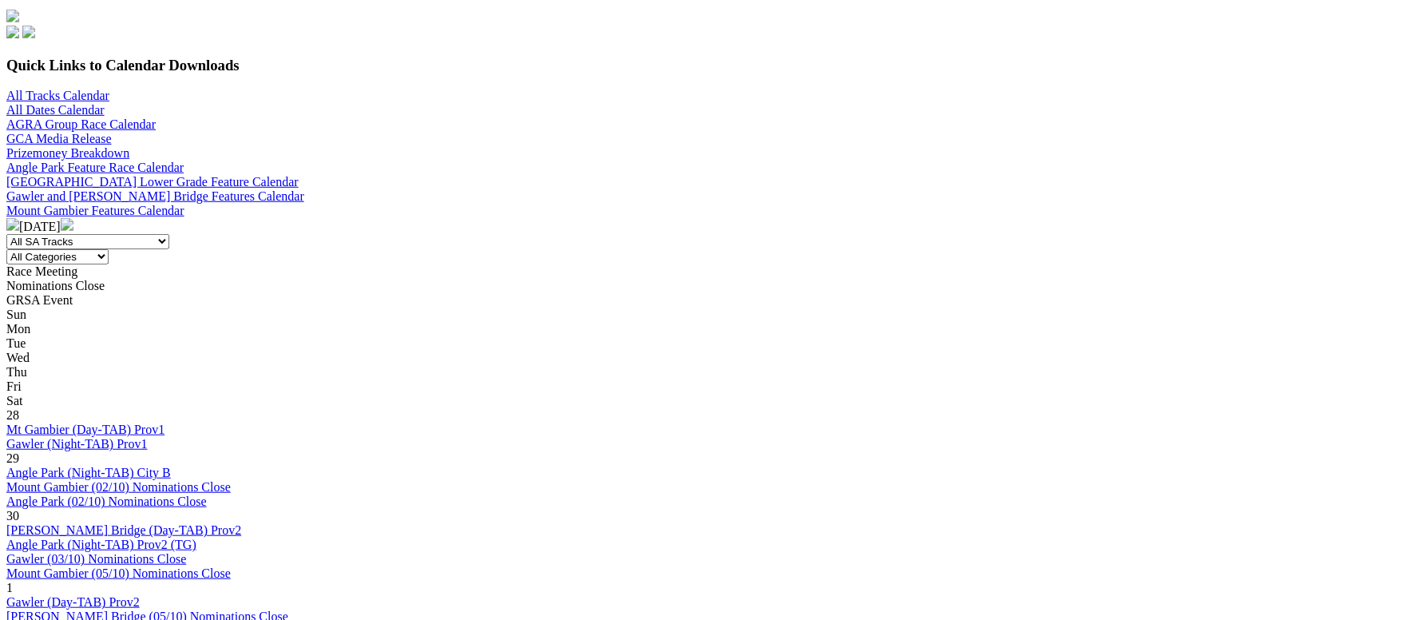
scroll to position [718, 0]
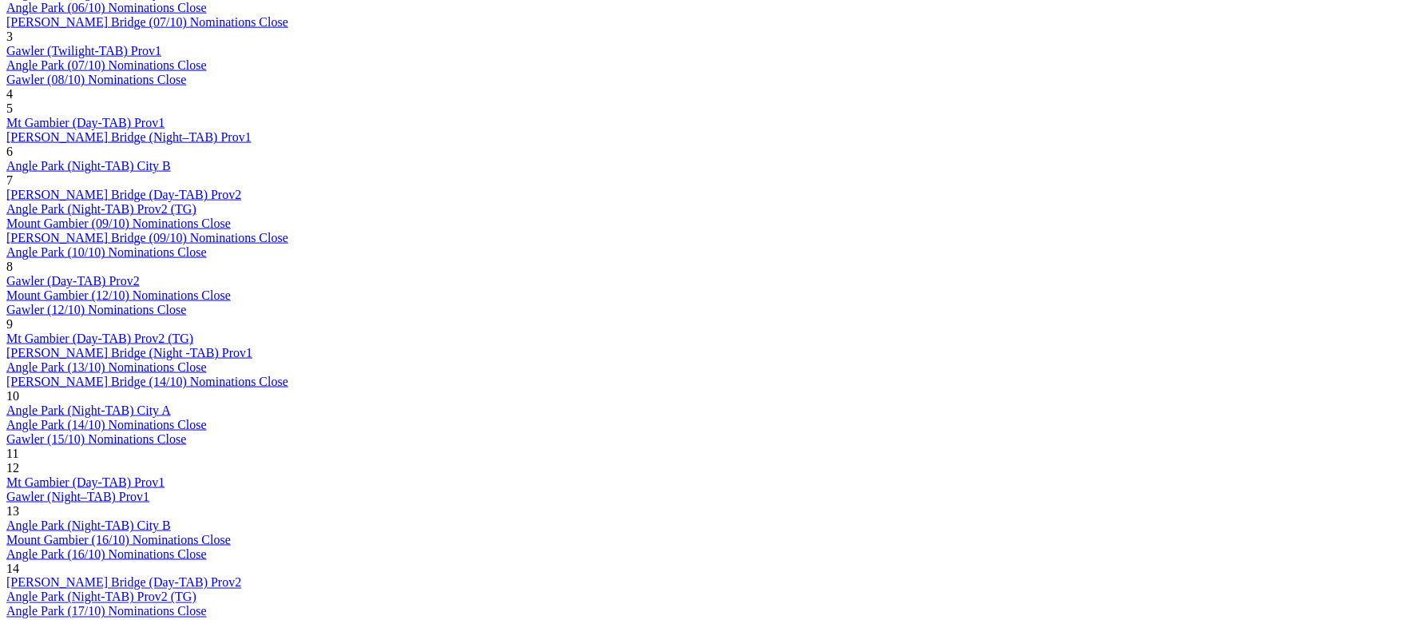
scroll to position [1198, 0]
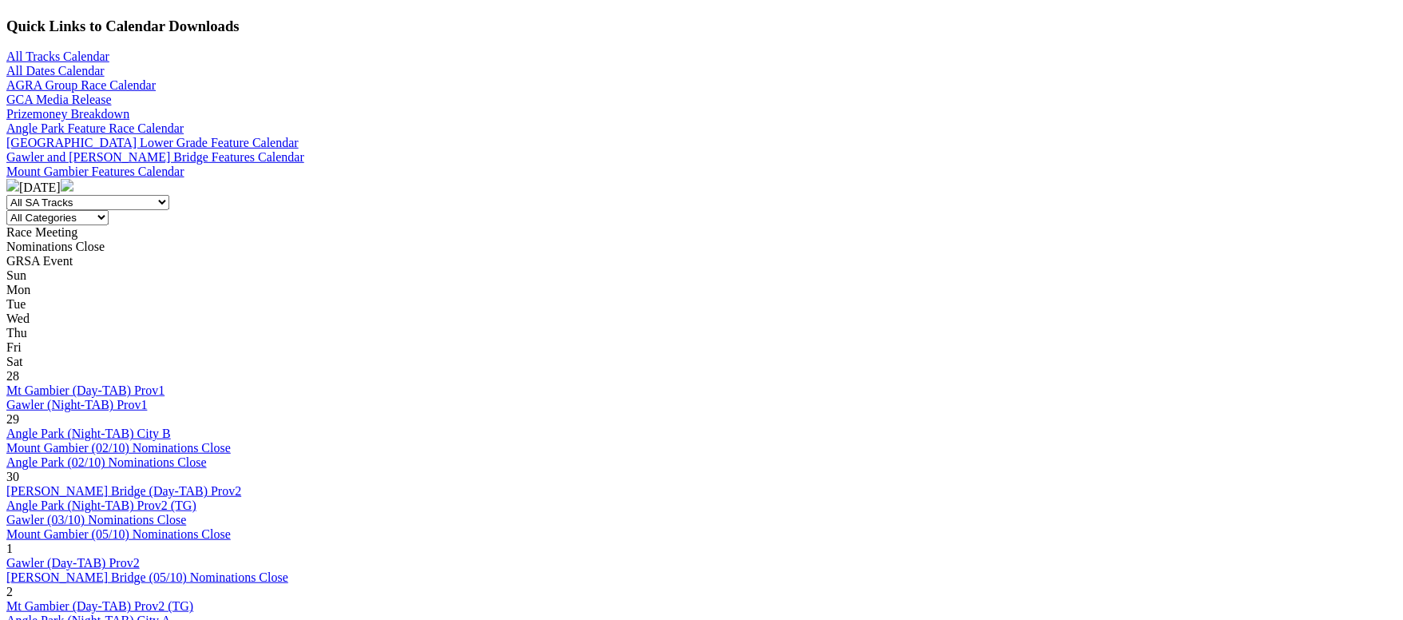
scroll to position [718, 0]
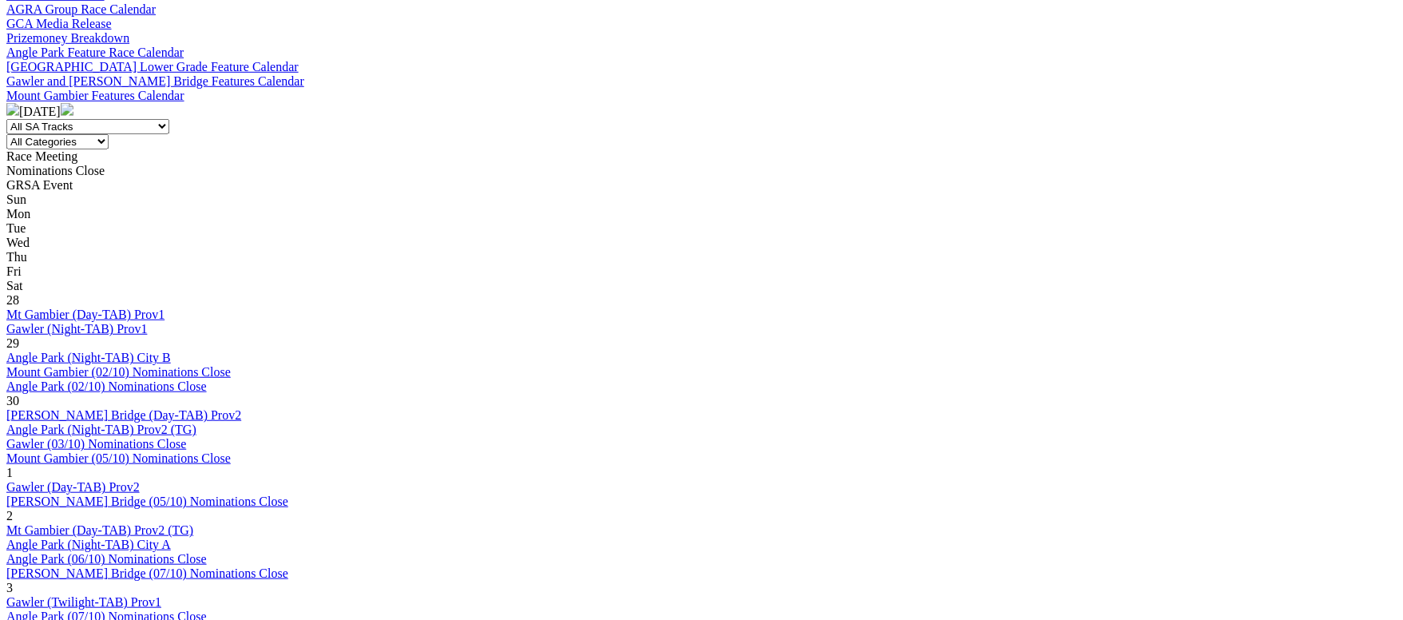
scroll to position [599, 0]
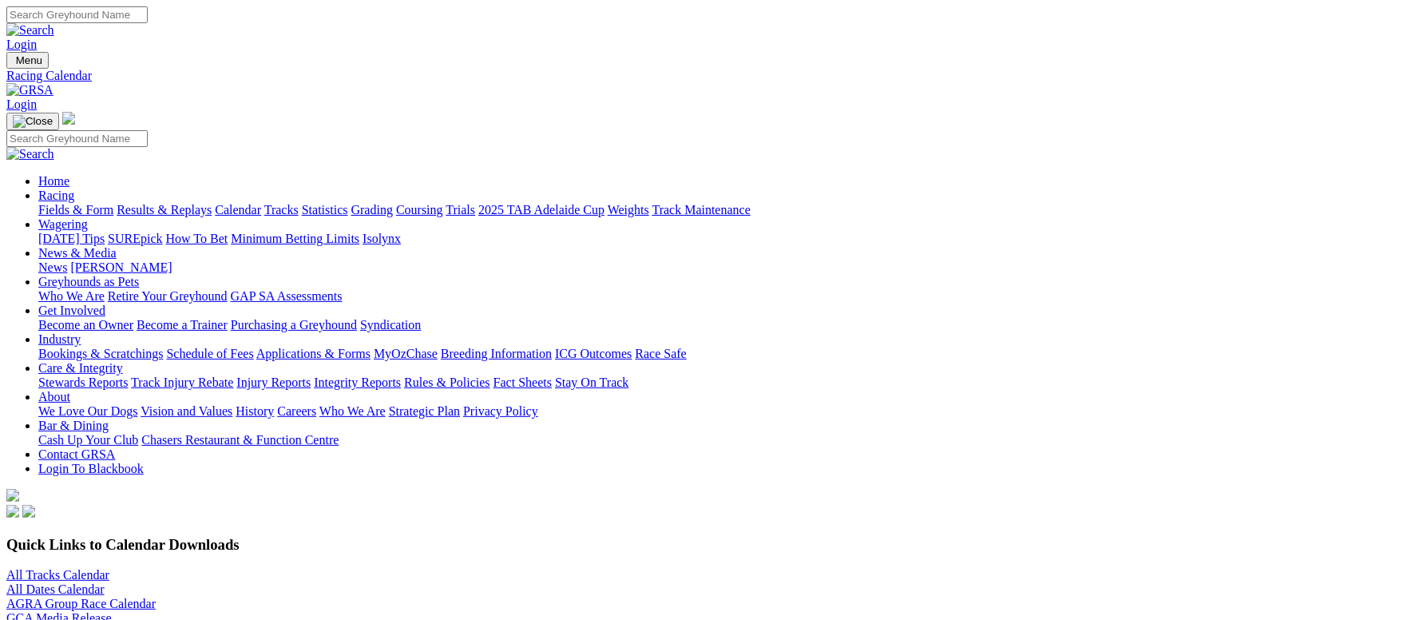
click at [393, 203] on link "Grading" at bounding box center [372, 210] width 42 height 14
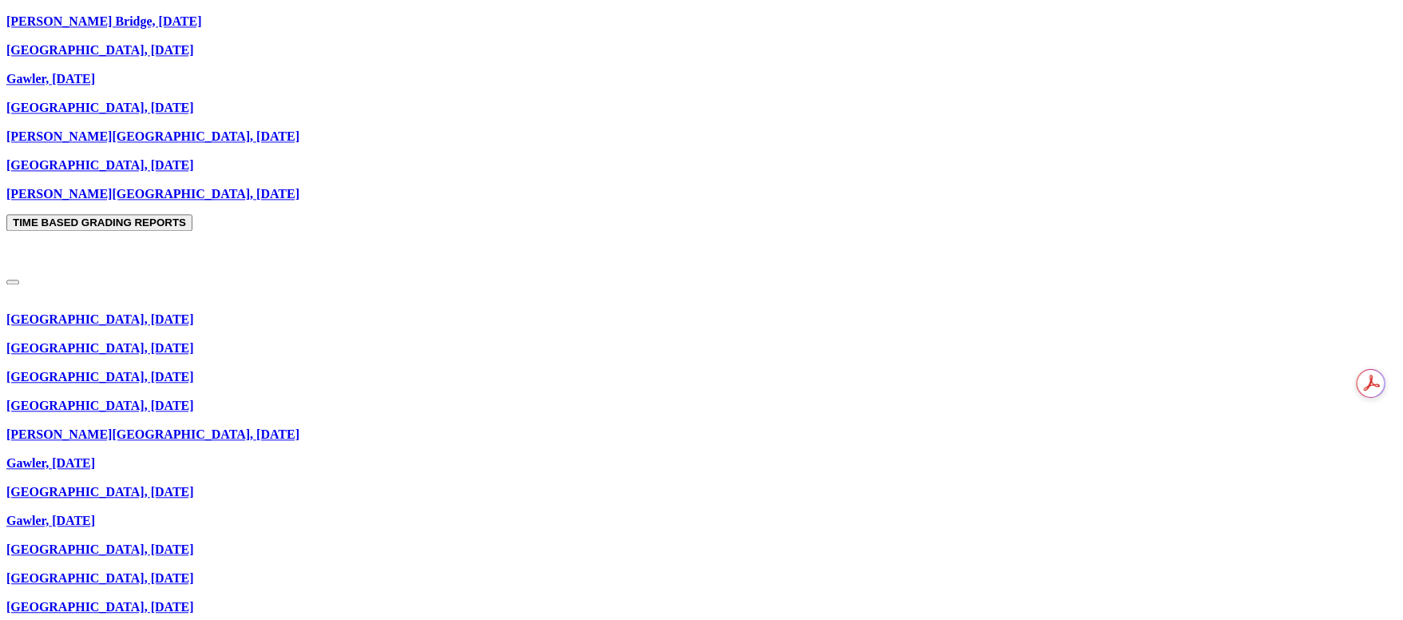
scroll to position [2037, 0]
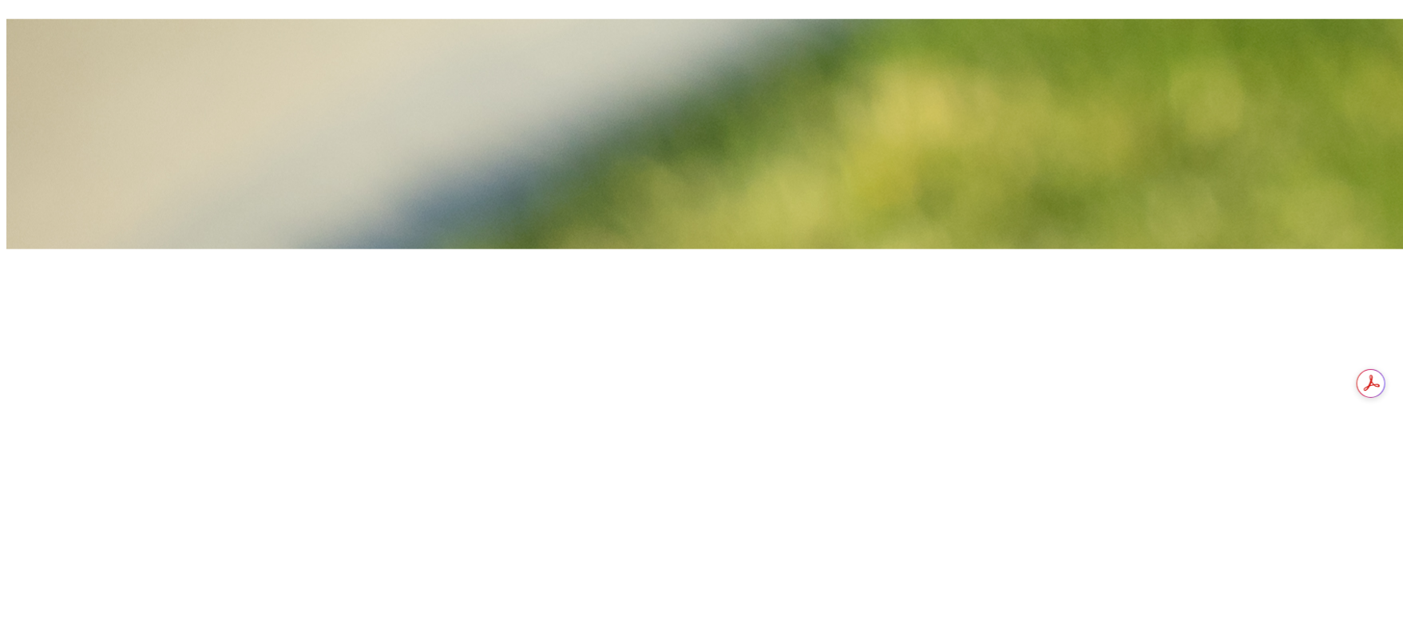
scroll to position [958, 0]
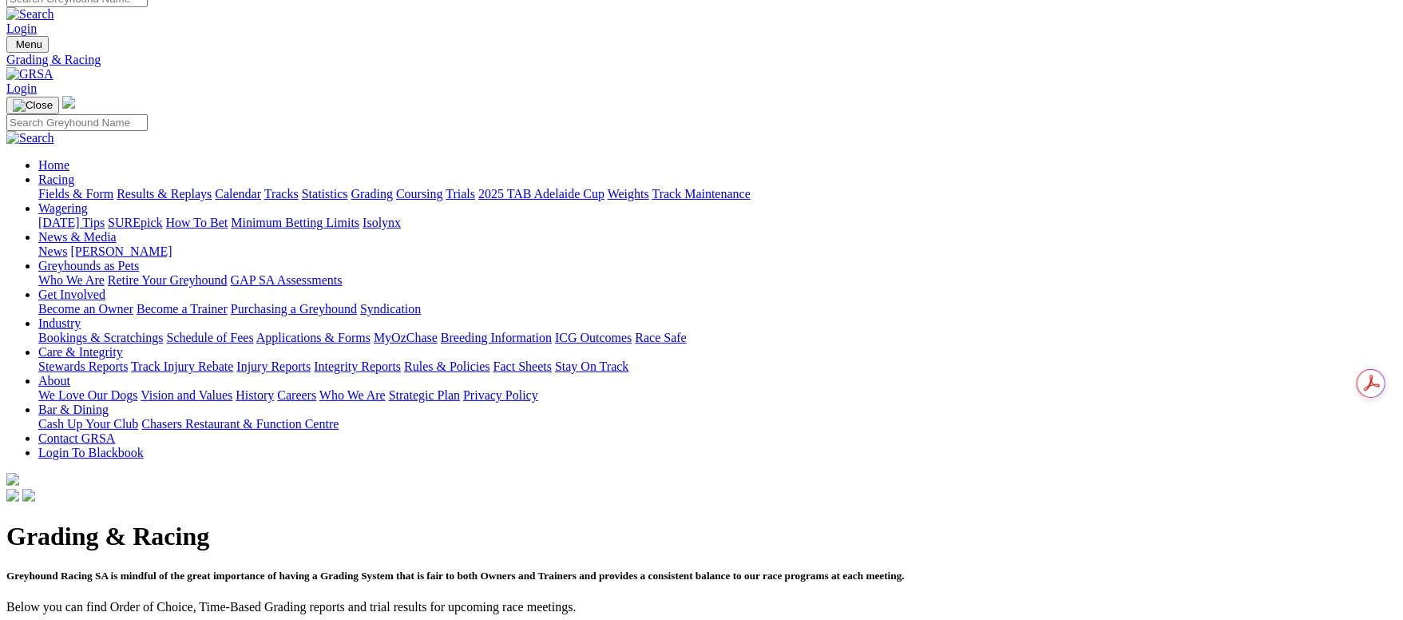
scroll to position [0, 0]
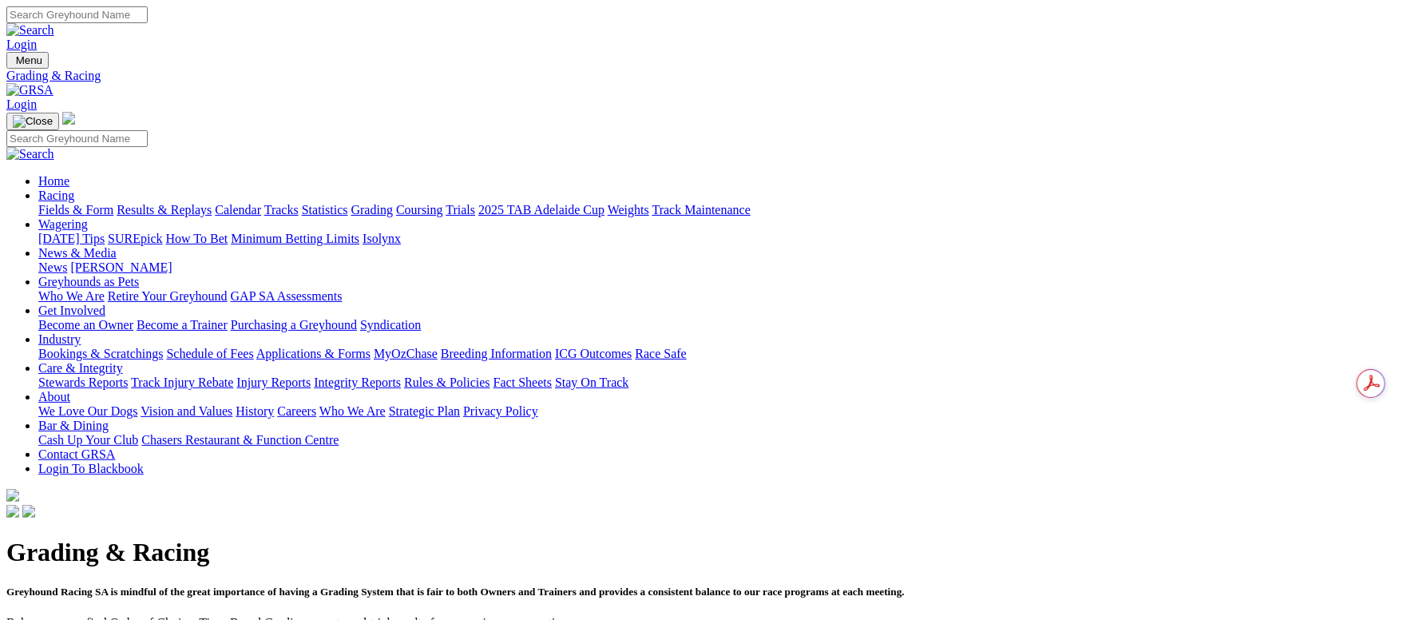
click at [148, 23] on input "Search" at bounding box center [76, 14] width 141 height 17
type input "tectonic"
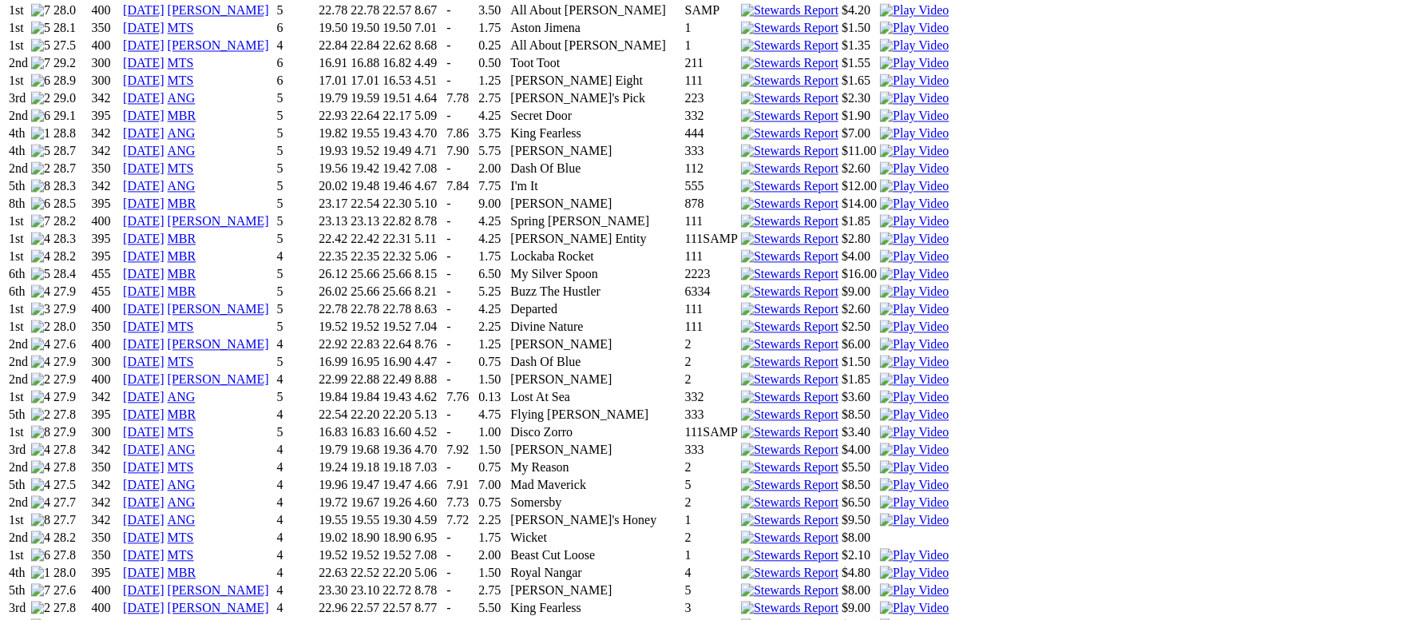
scroll to position [1557, 0]
